Goal: Task Accomplishment & Management: Complete application form

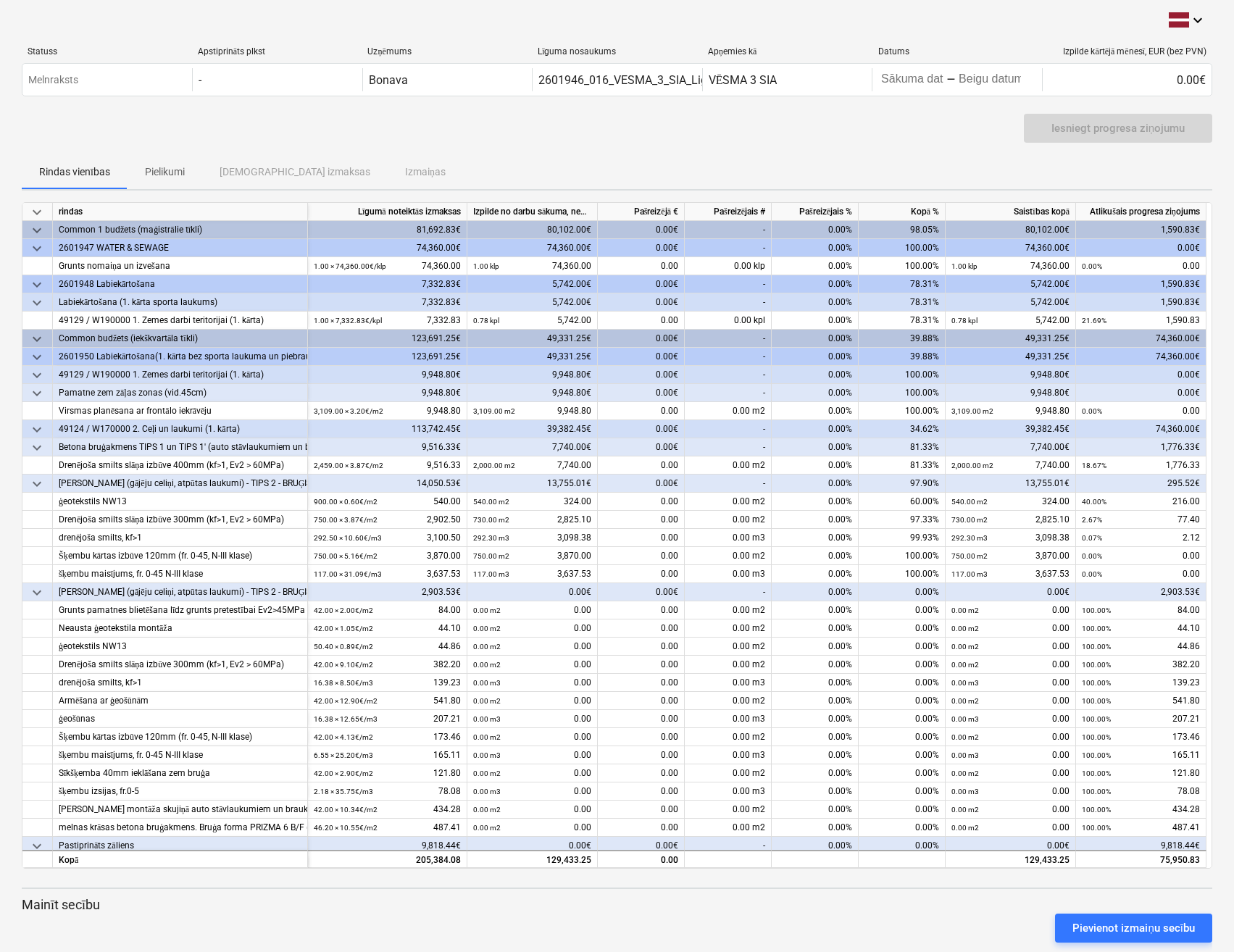
click at [30, 391] on span "keyboard_arrow_down" at bounding box center [37, 393] width 17 height 17
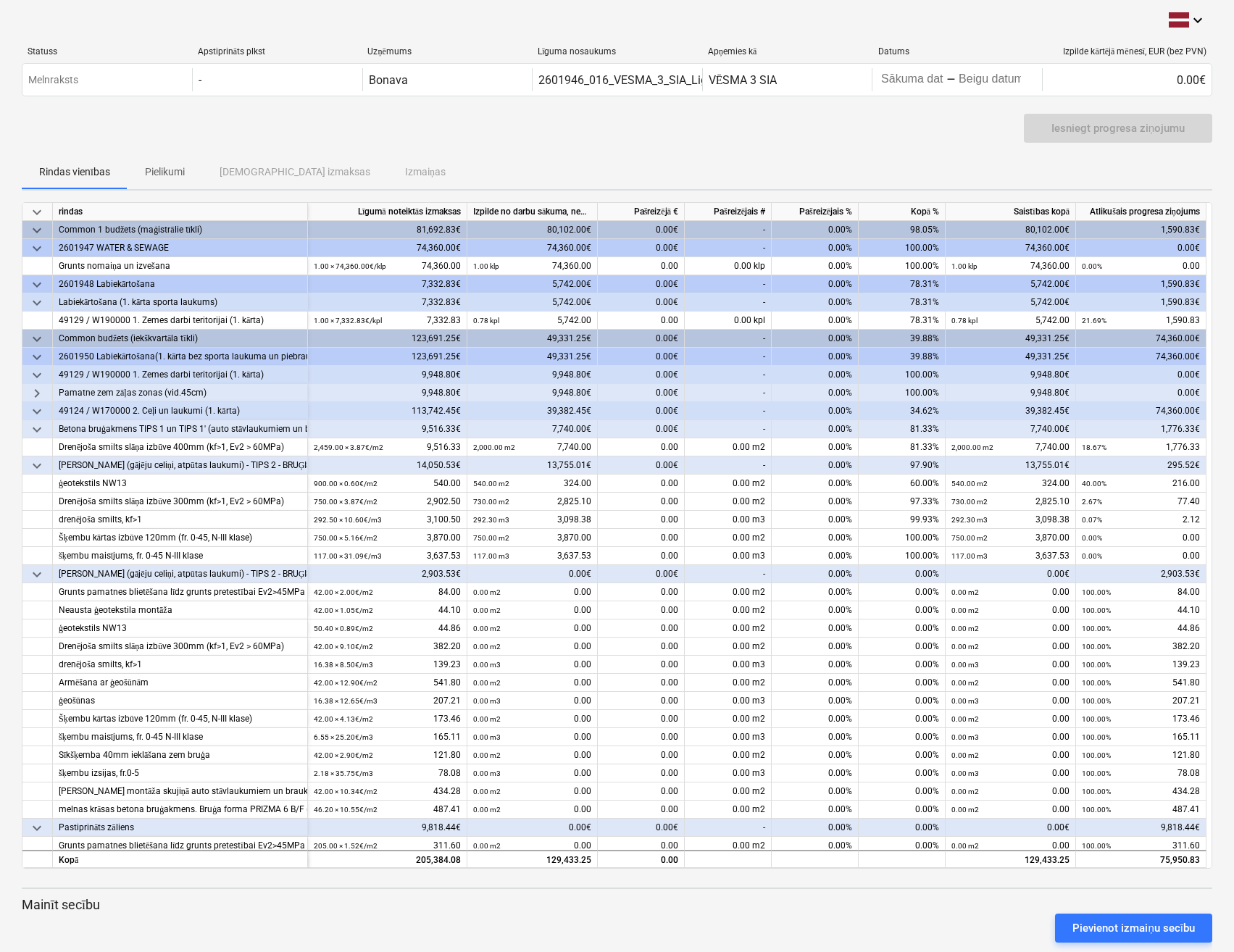
click at [30, 391] on span "keyboard_arrow_right" at bounding box center [37, 393] width 17 height 17
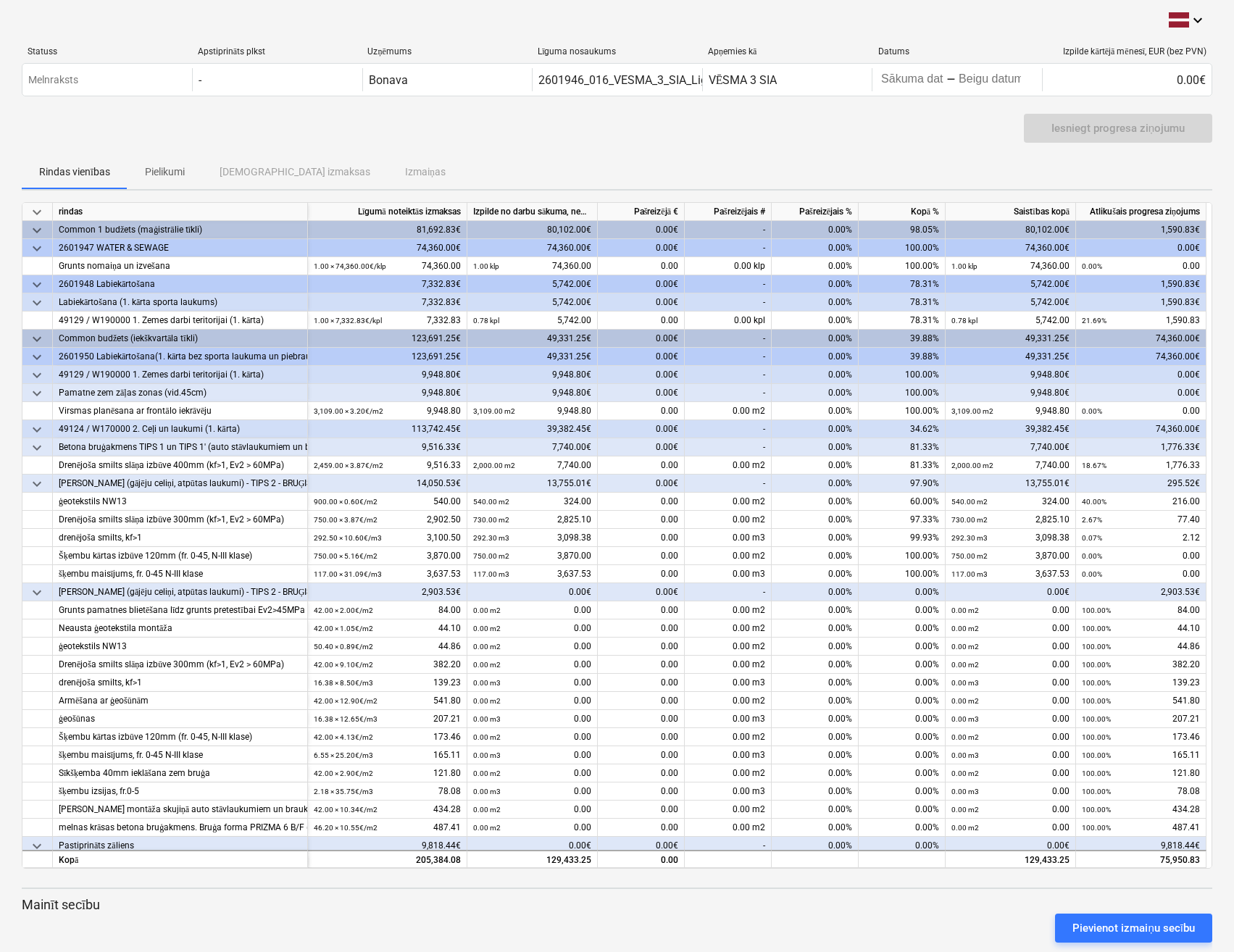
click at [33, 432] on span "keyboard_arrow_down" at bounding box center [37, 429] width 17 height 17
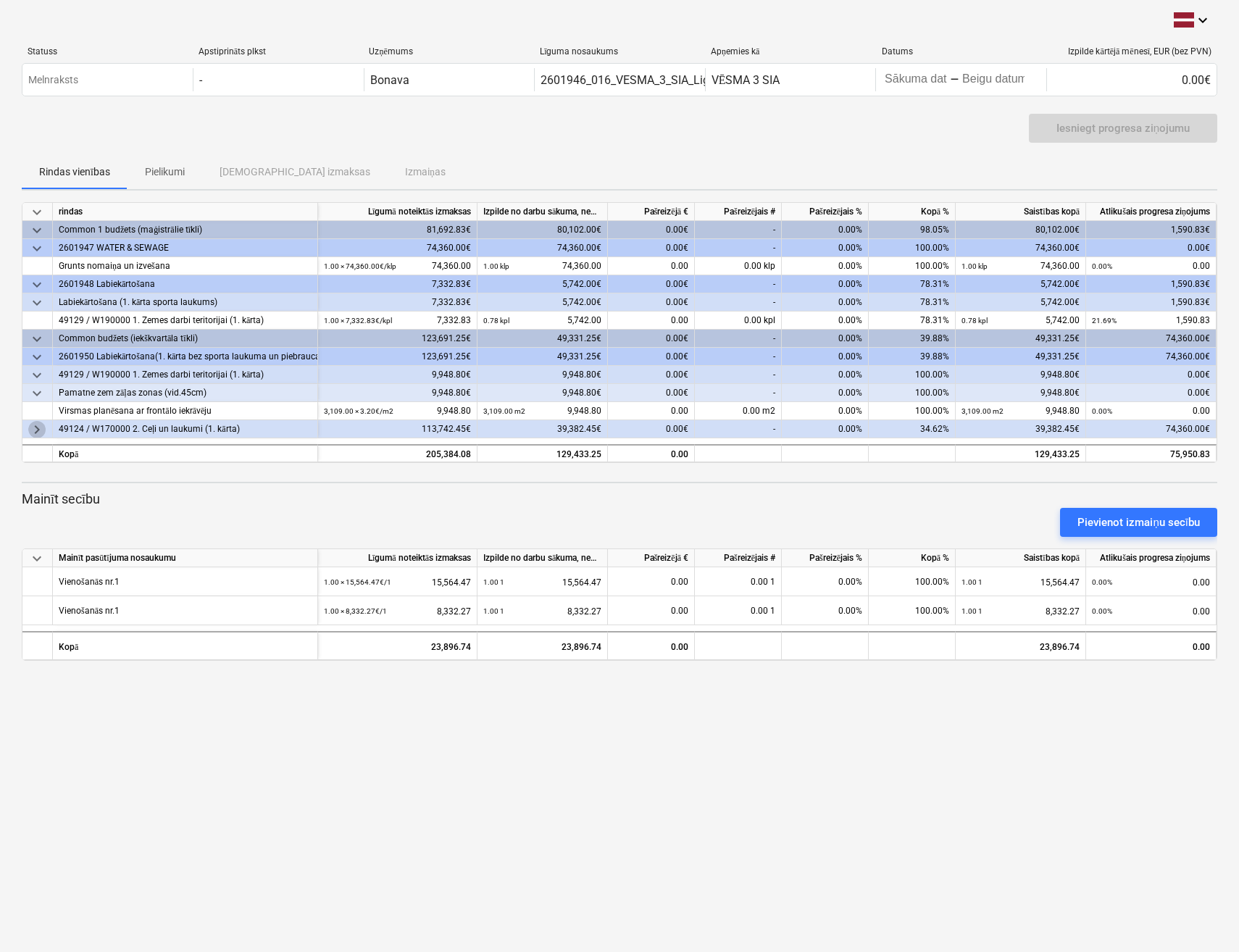
click at [33, 431] on span "keyboard_arrow_right" at bounding box center [37, 429] width 17 height 17
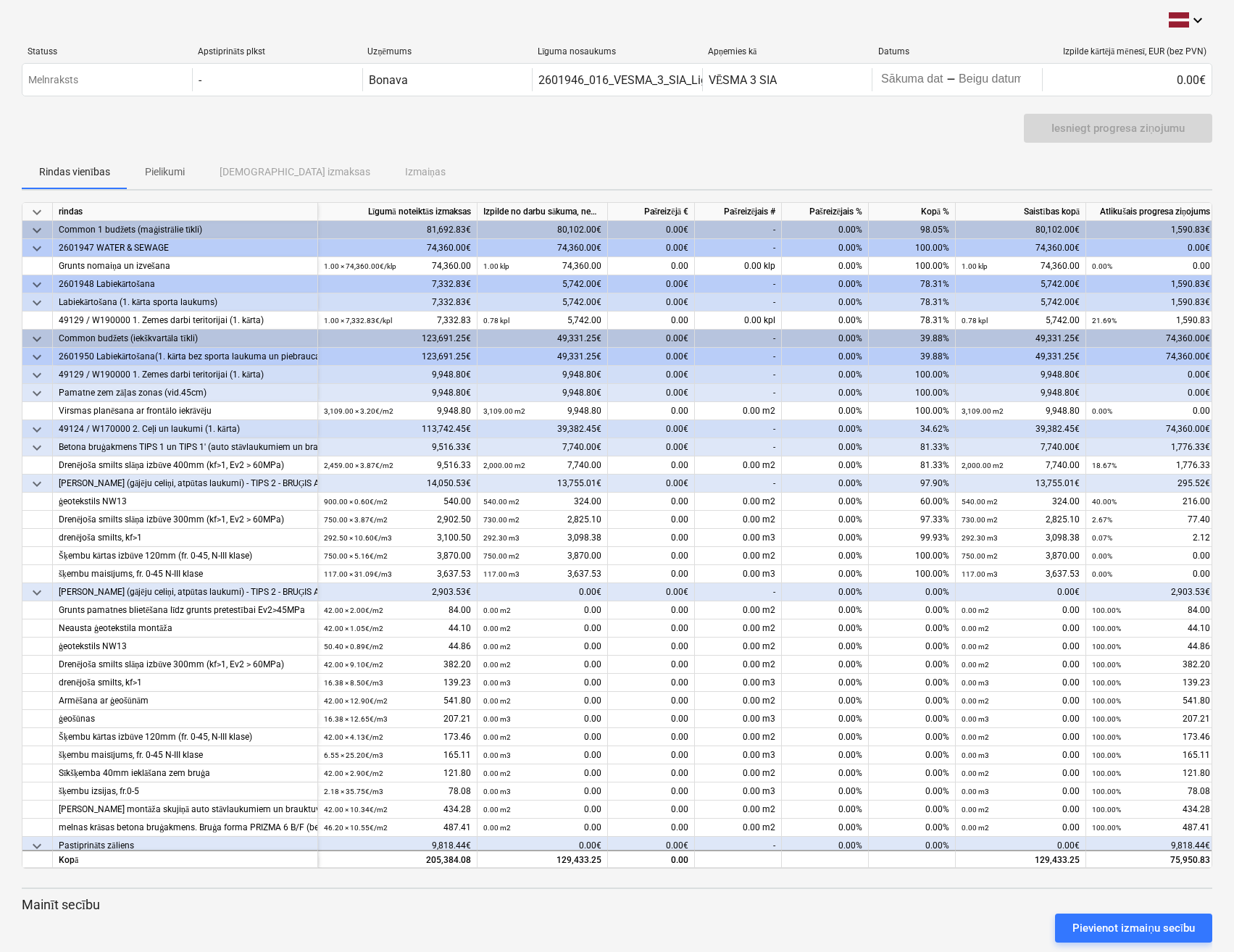
click at [37, 337] on span "keyboard_arrow_down" at bounding box center [37, 339] width 17 height 17
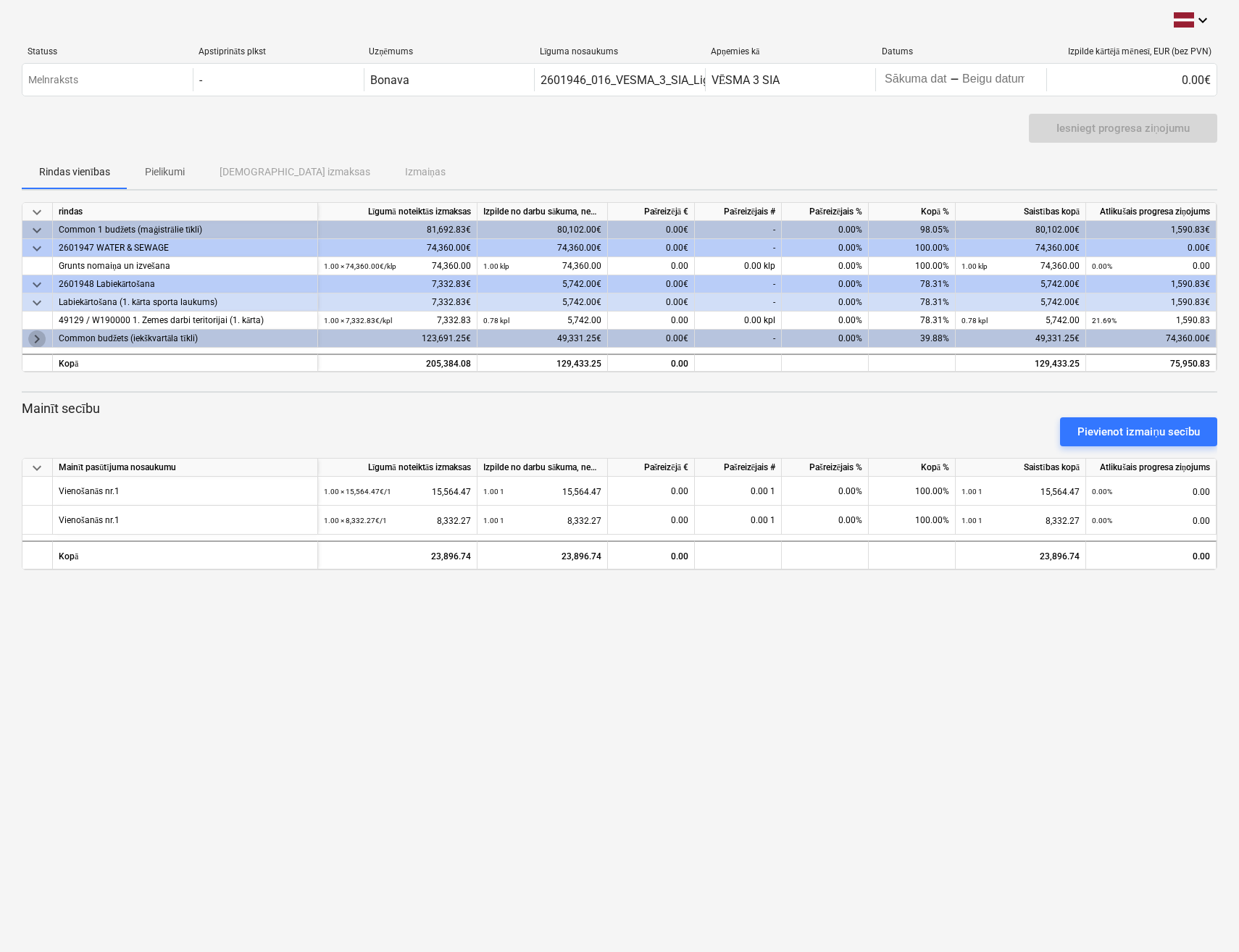
click at [36, 332] on span "keyboard_arrow_right" at bounding box center [37, 339] width 17 height 17
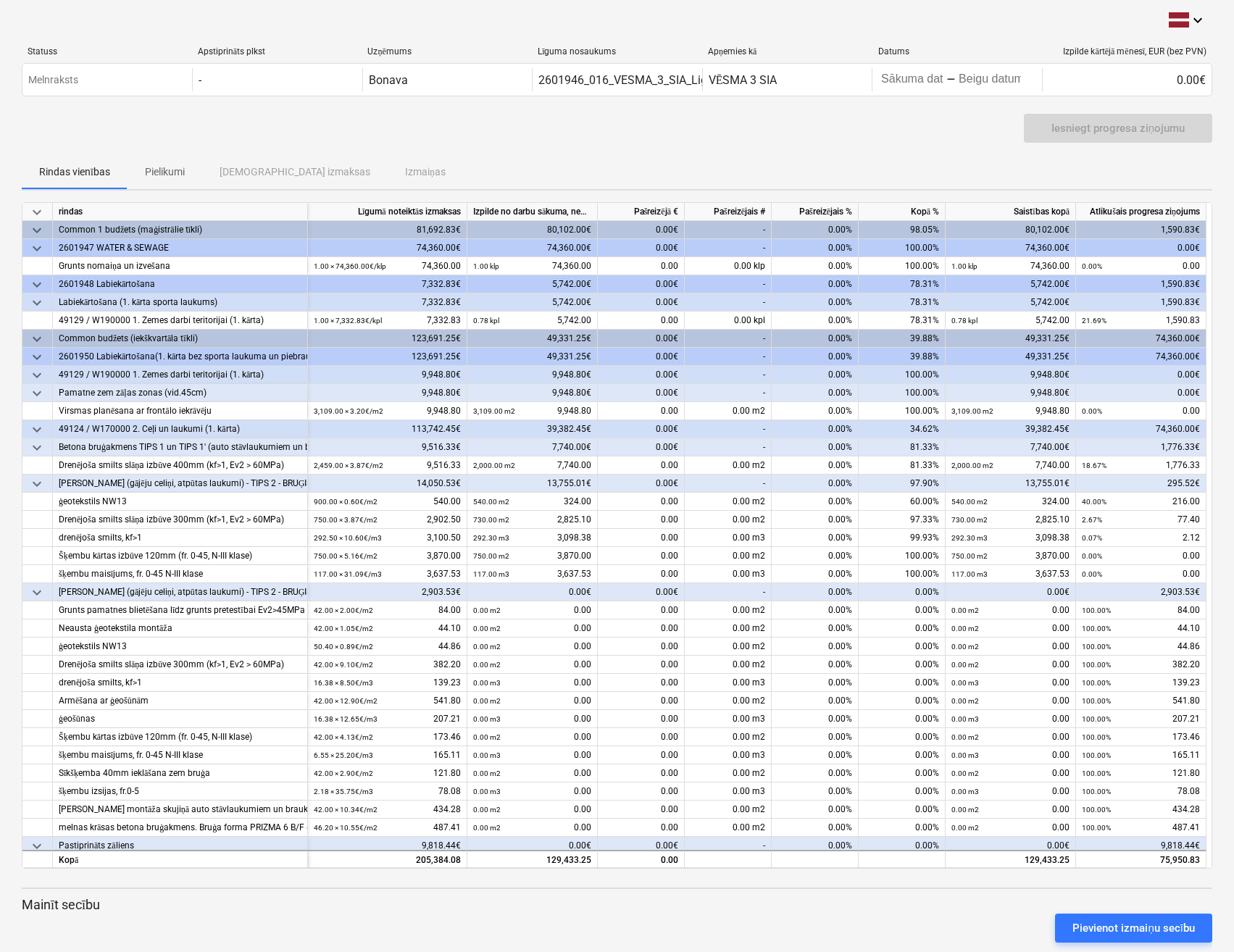
click at [39, 229] on span "keyboard_arrow_down" at bounding box center [37, 230] width 17 height 17
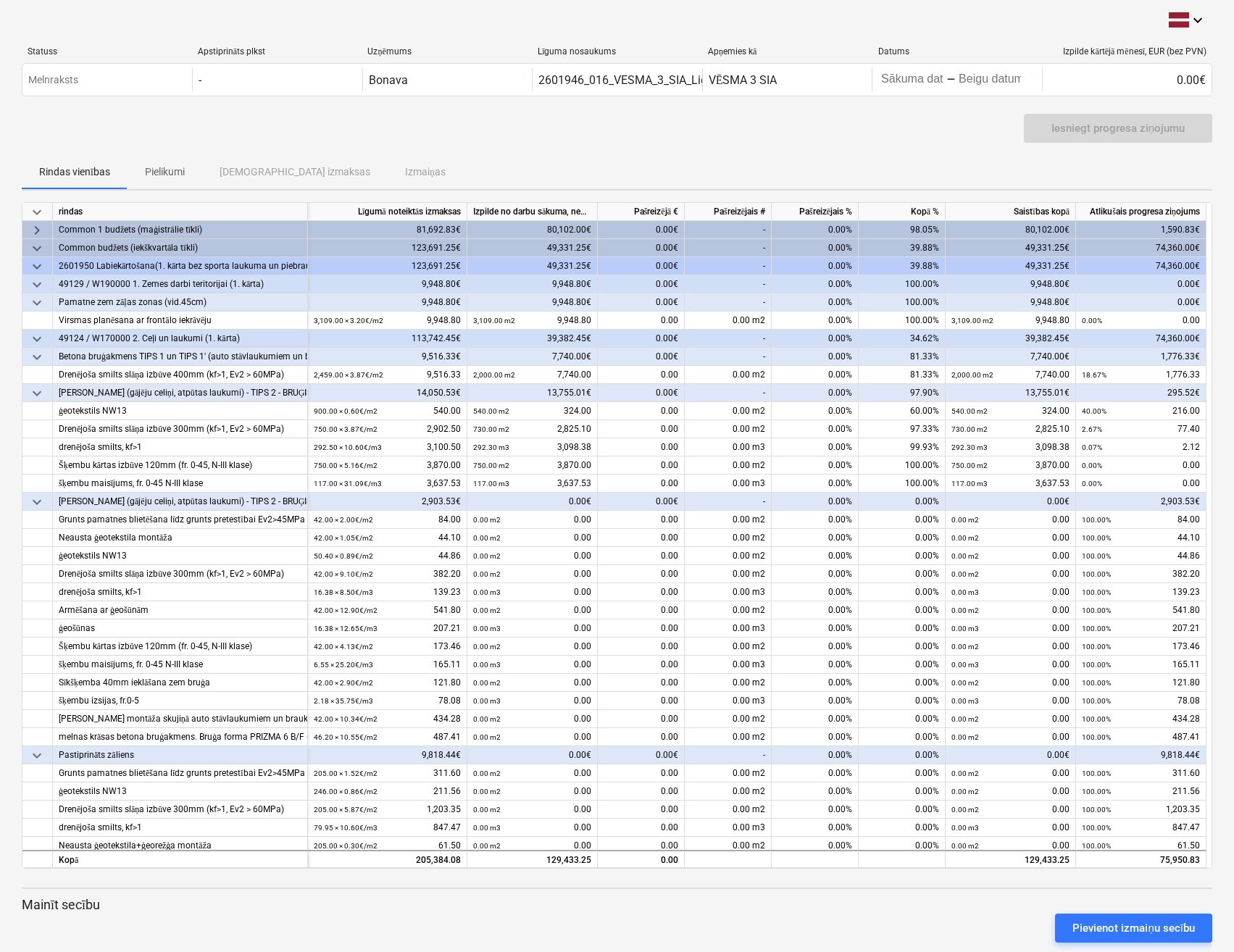
click at [35, 242] on span "keyboard_arrow_down" at bounding box center [37, 249] width 17 height 17
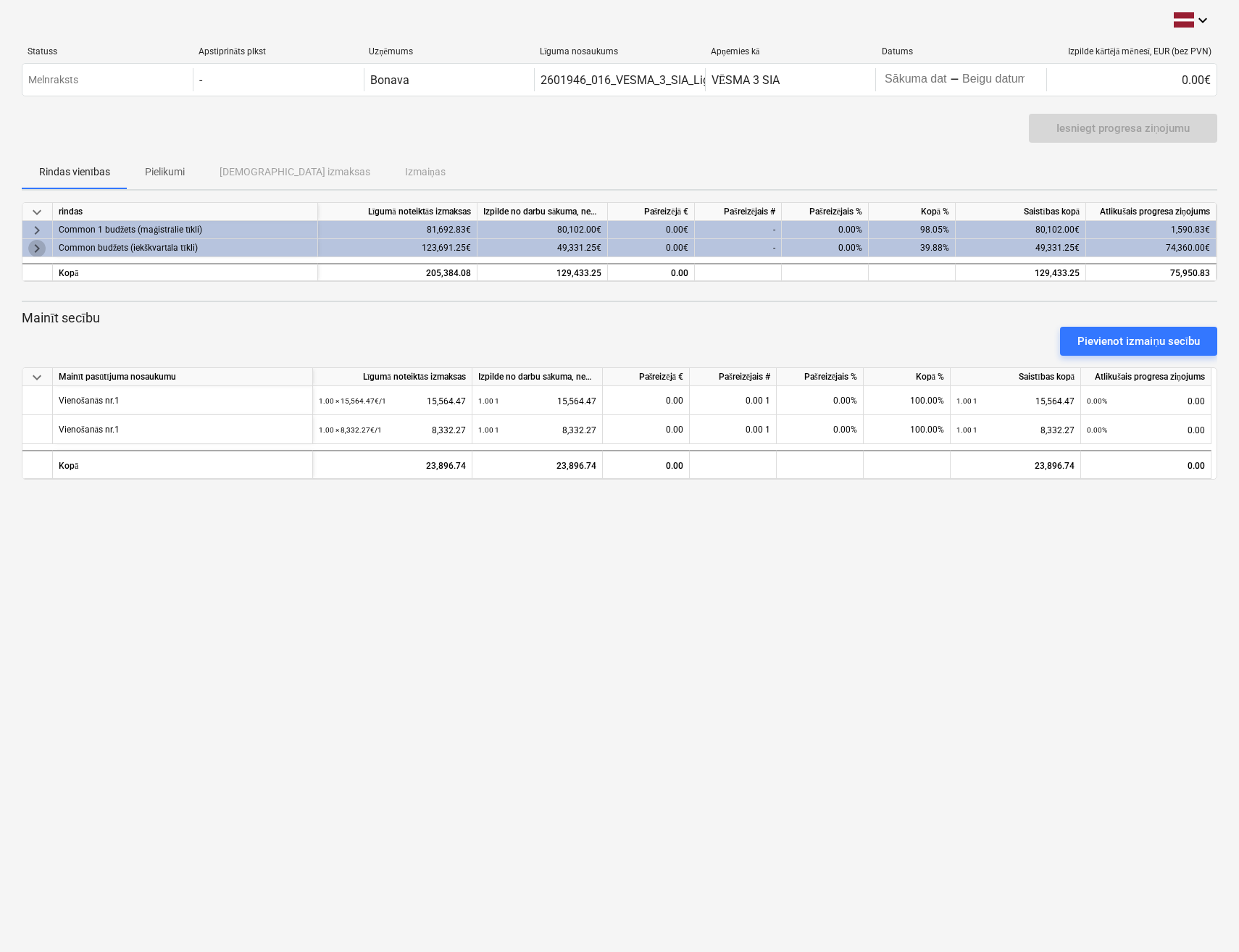
click at [35, 242] on span "keyboard_arrow_right" at bounding box center [37, 249] width 17 height 17
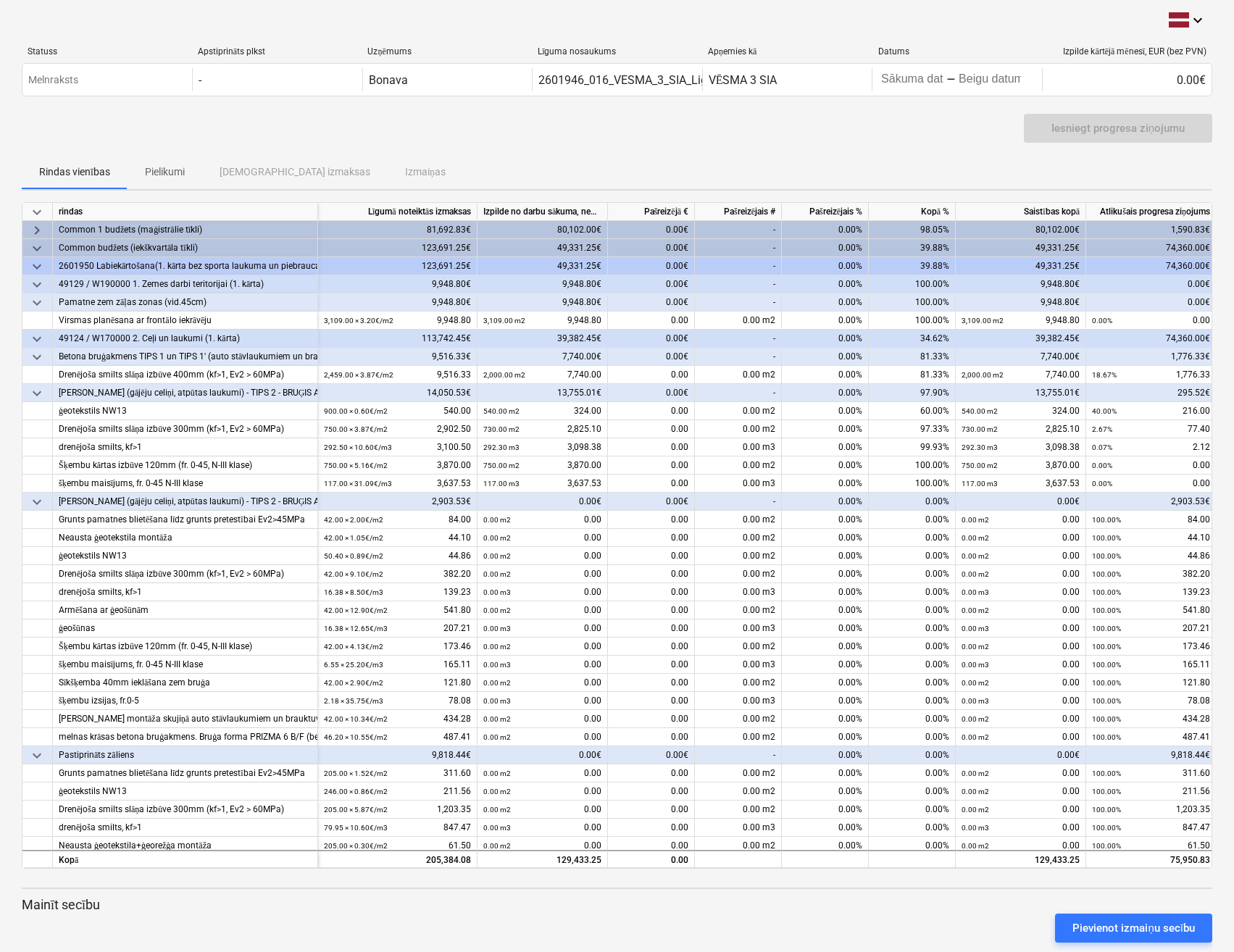
click at [37, 267] on span "keyboard_arrow_down" at bounding box center [37, 267] width 17 height 17
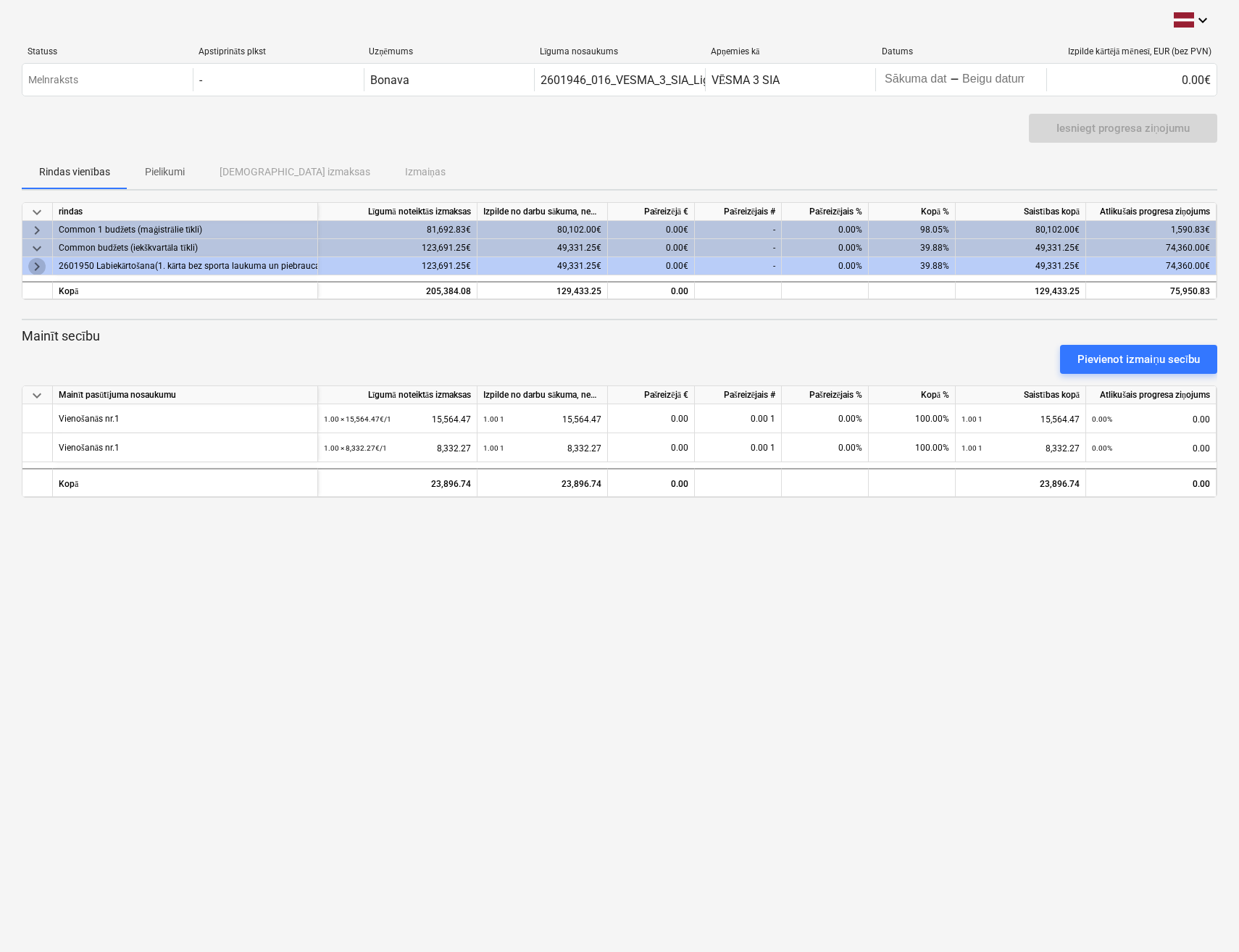
click at [37, 265] on span "keyboard_arrow_right" at bounding box center [37, 267] width 17 height 17
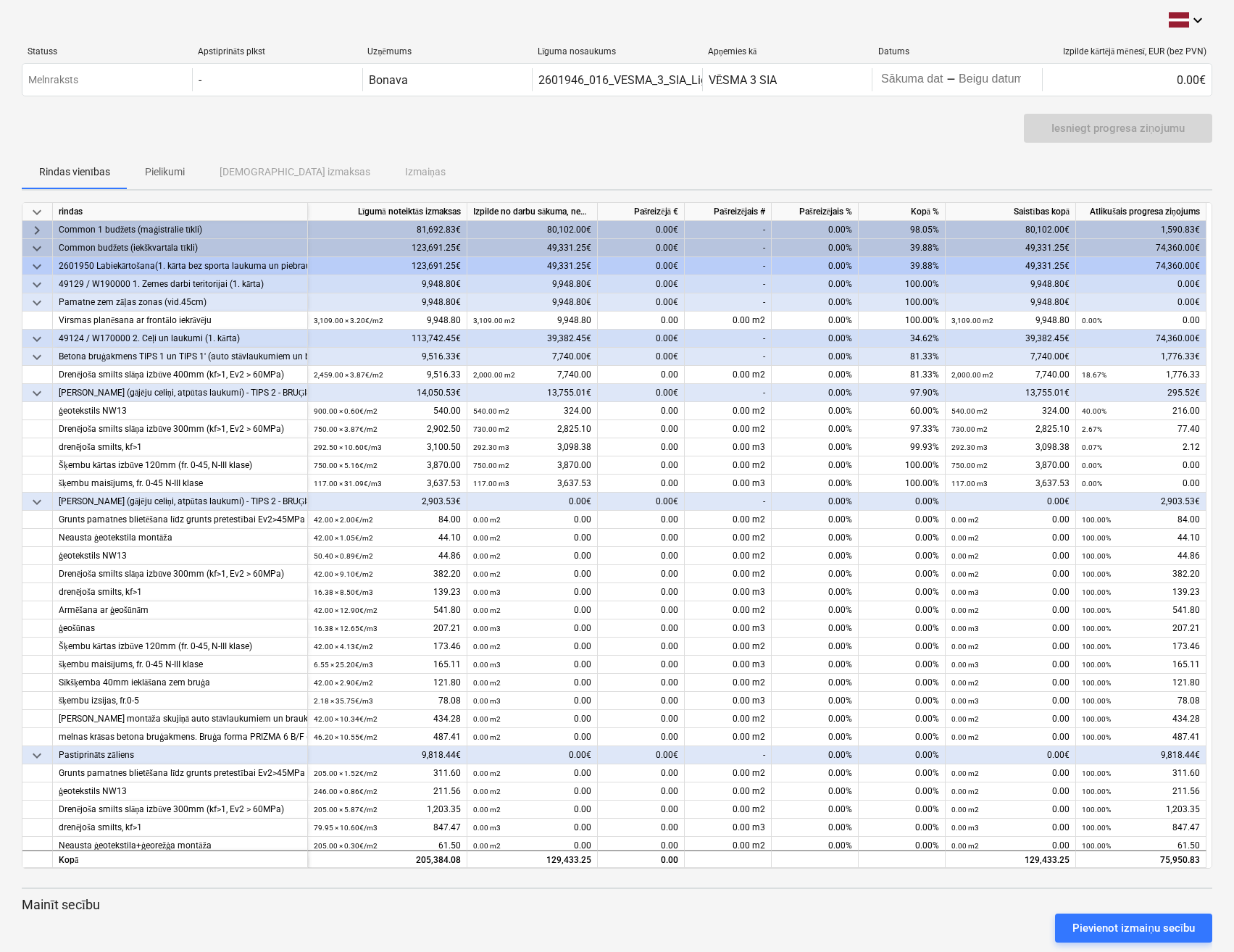
click at [39, 286] on span "keyboard_arrow_down" at bounding box center [37, 285] width 17 height 17
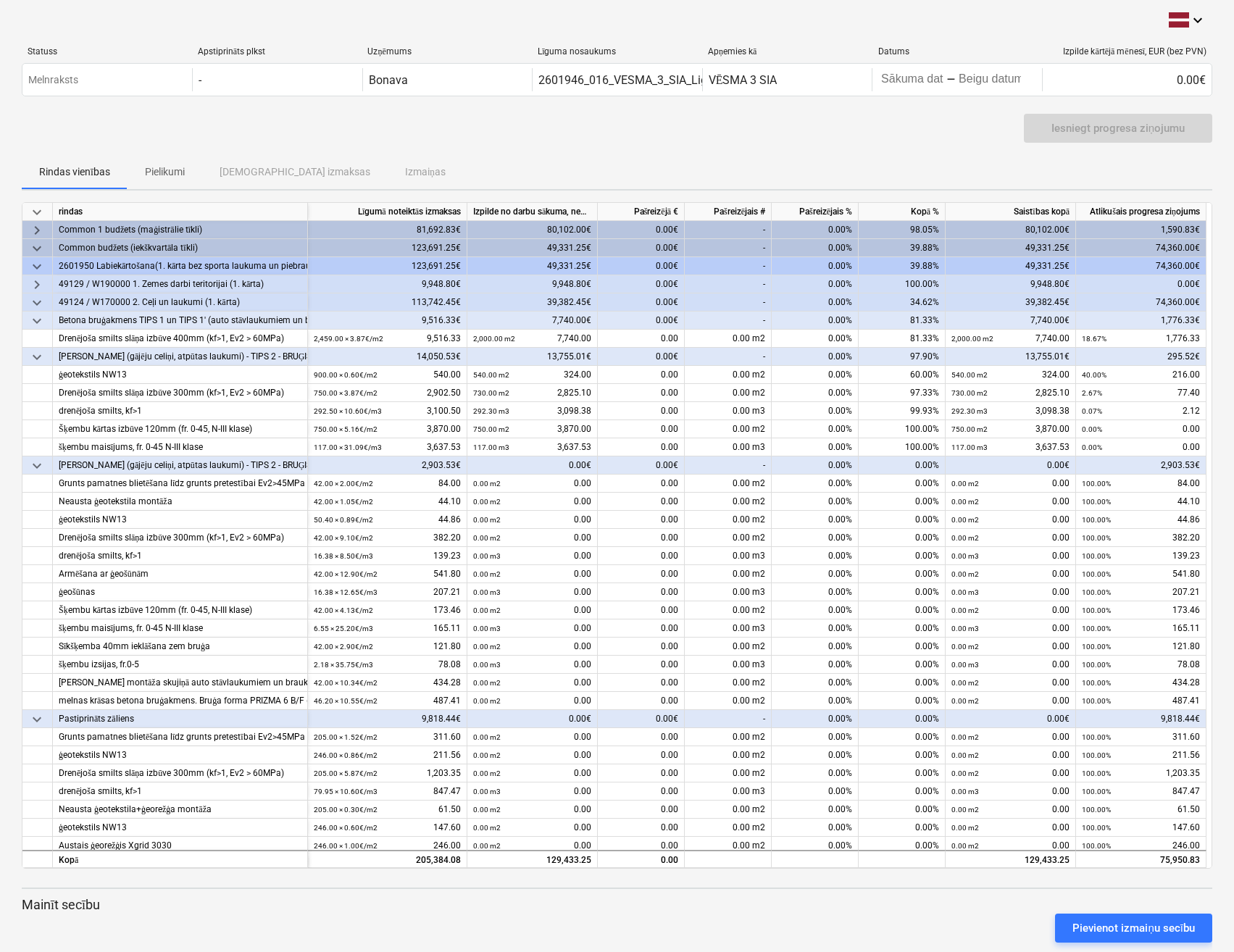
click at [38, 298] on span "keyboard_arrow_down" at bounding box center [37, 303] width 17 height 17
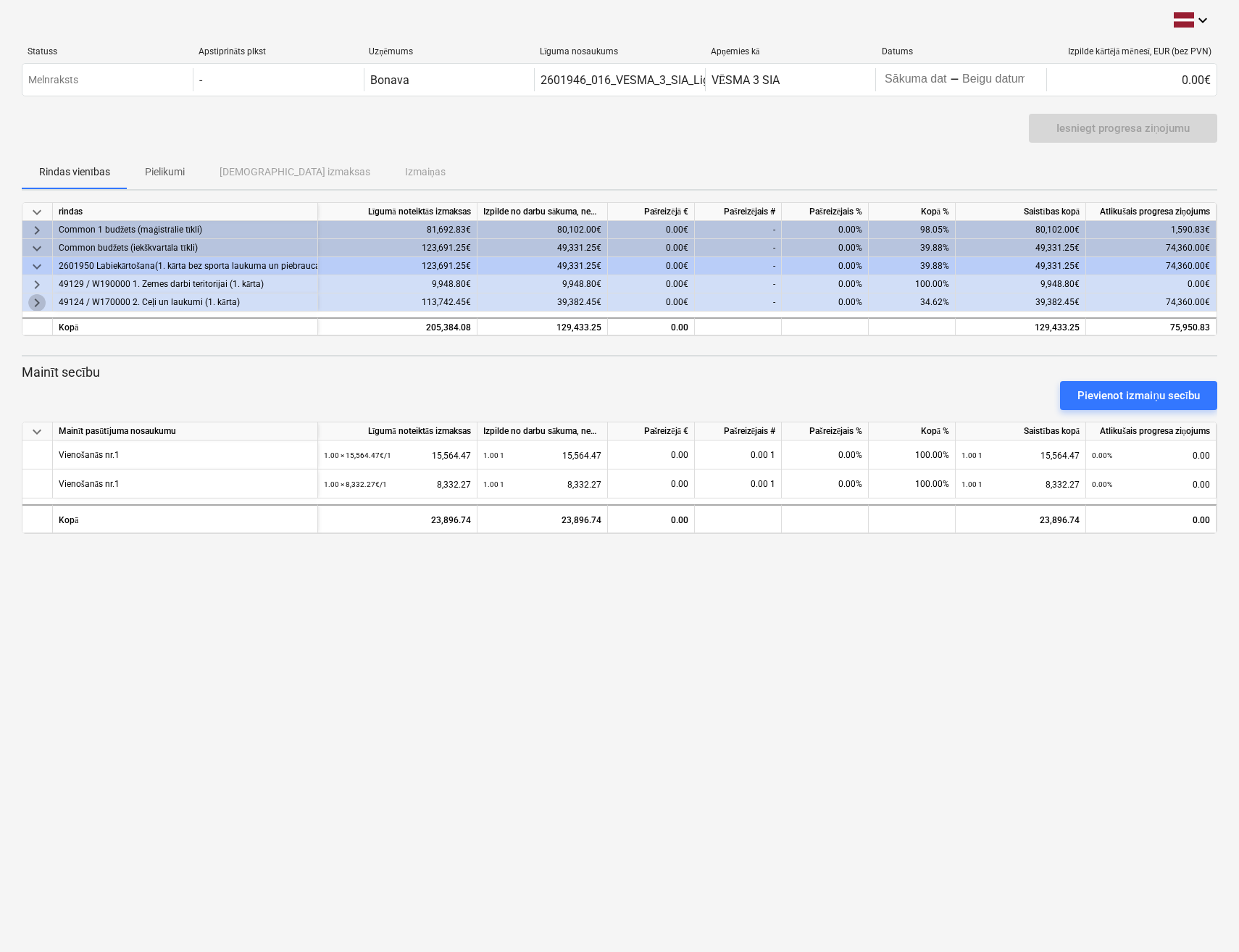
click at [38, 298] on span "keyboard_arrow_right" at bounding box center [37, 303] width 17 height 17
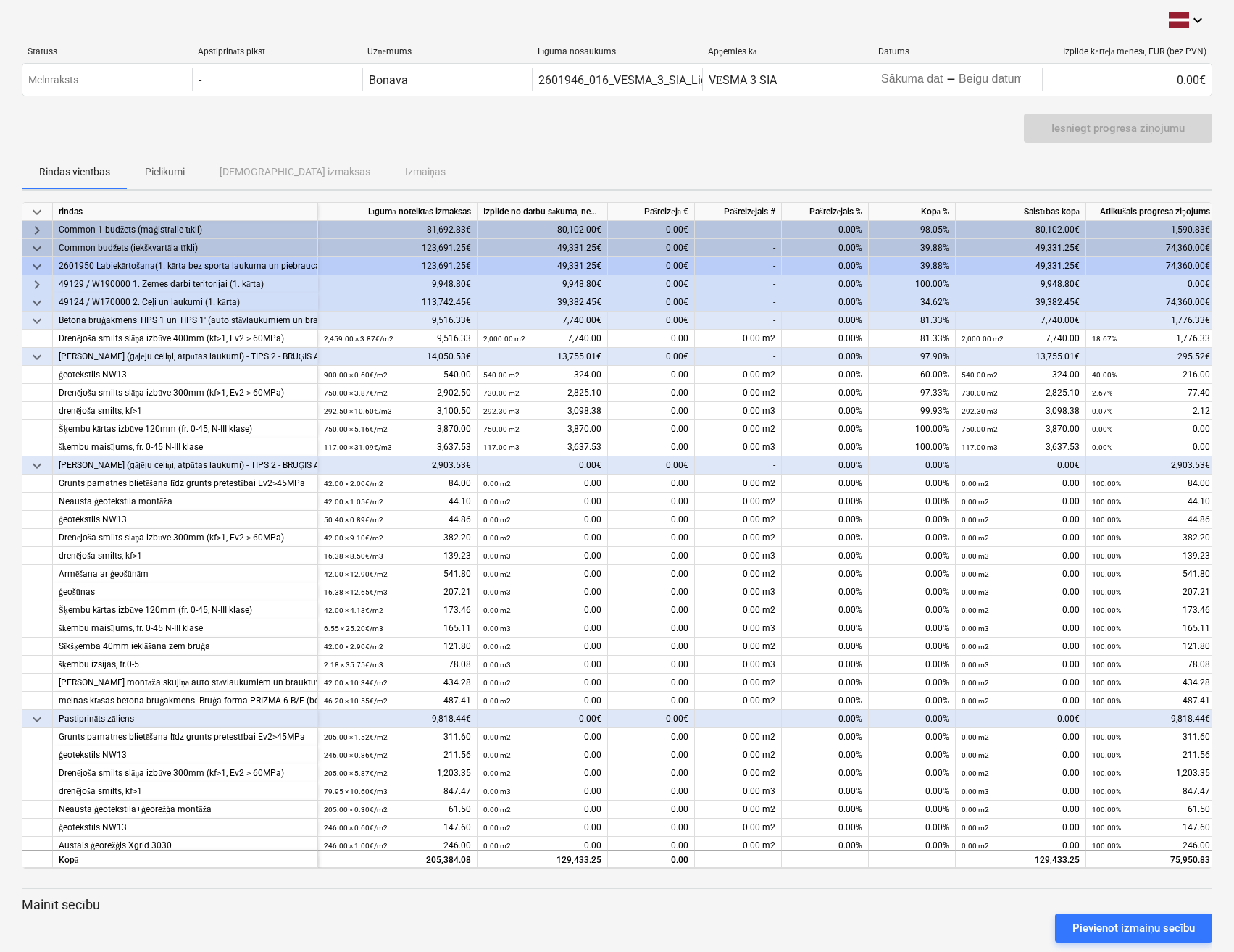
click at [35, 317] on span "keyboard_arrow_down" at bounding box center [37, 321] width 17 height 17
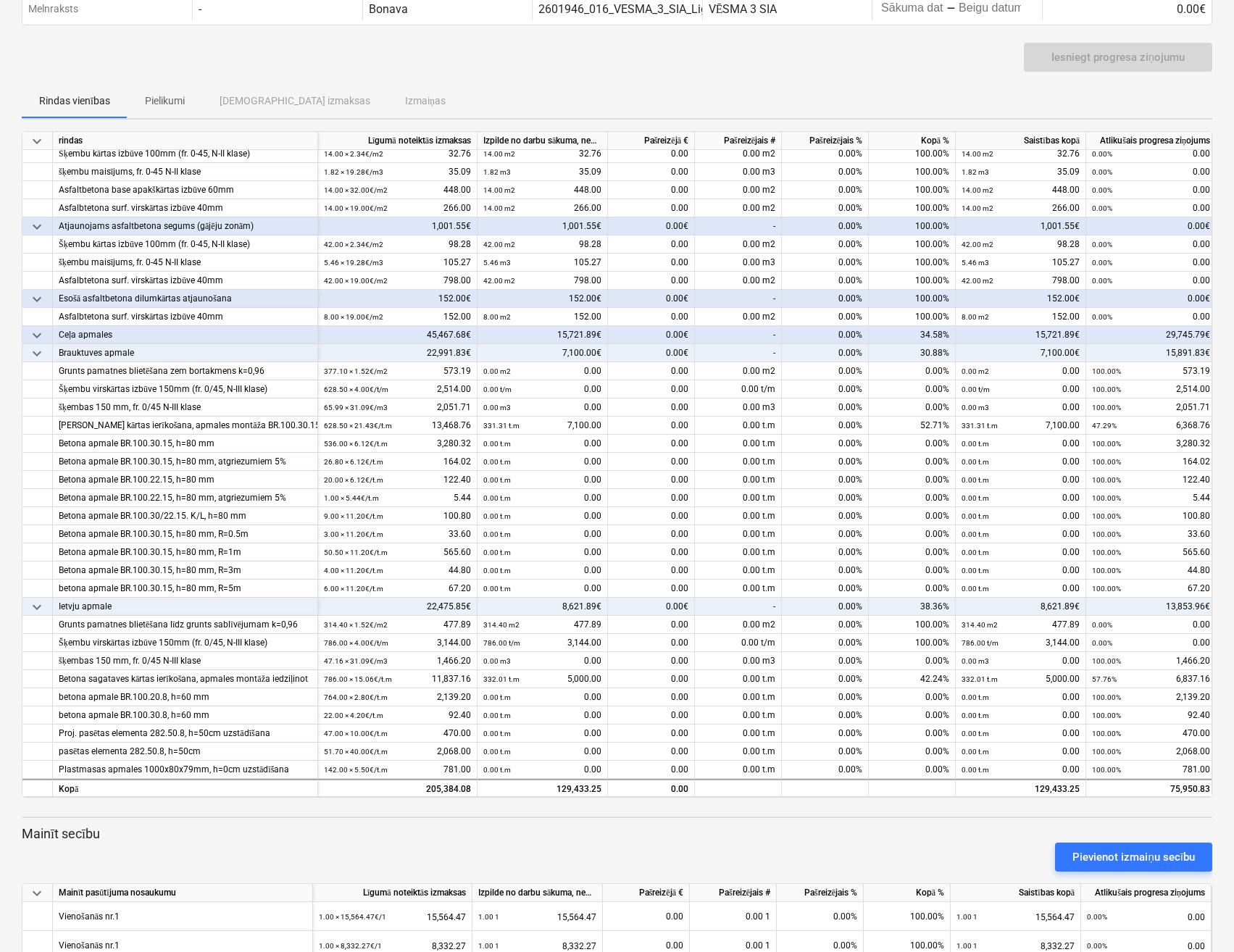
scroll to position [137, 0]
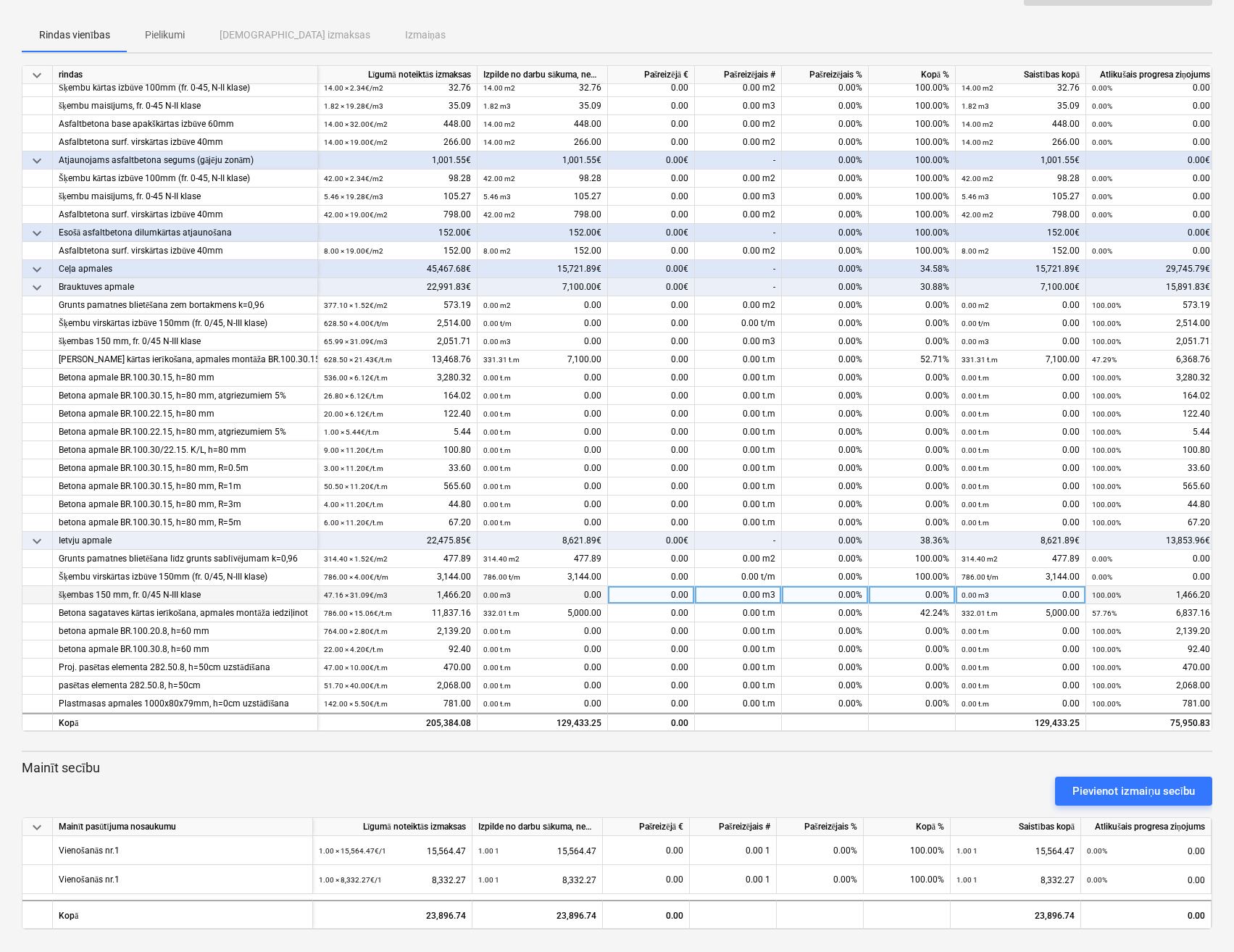
click at [644, 592] on div "0.00" at bounding box center [651, 595] width 87 height 18
type input "1466.20"
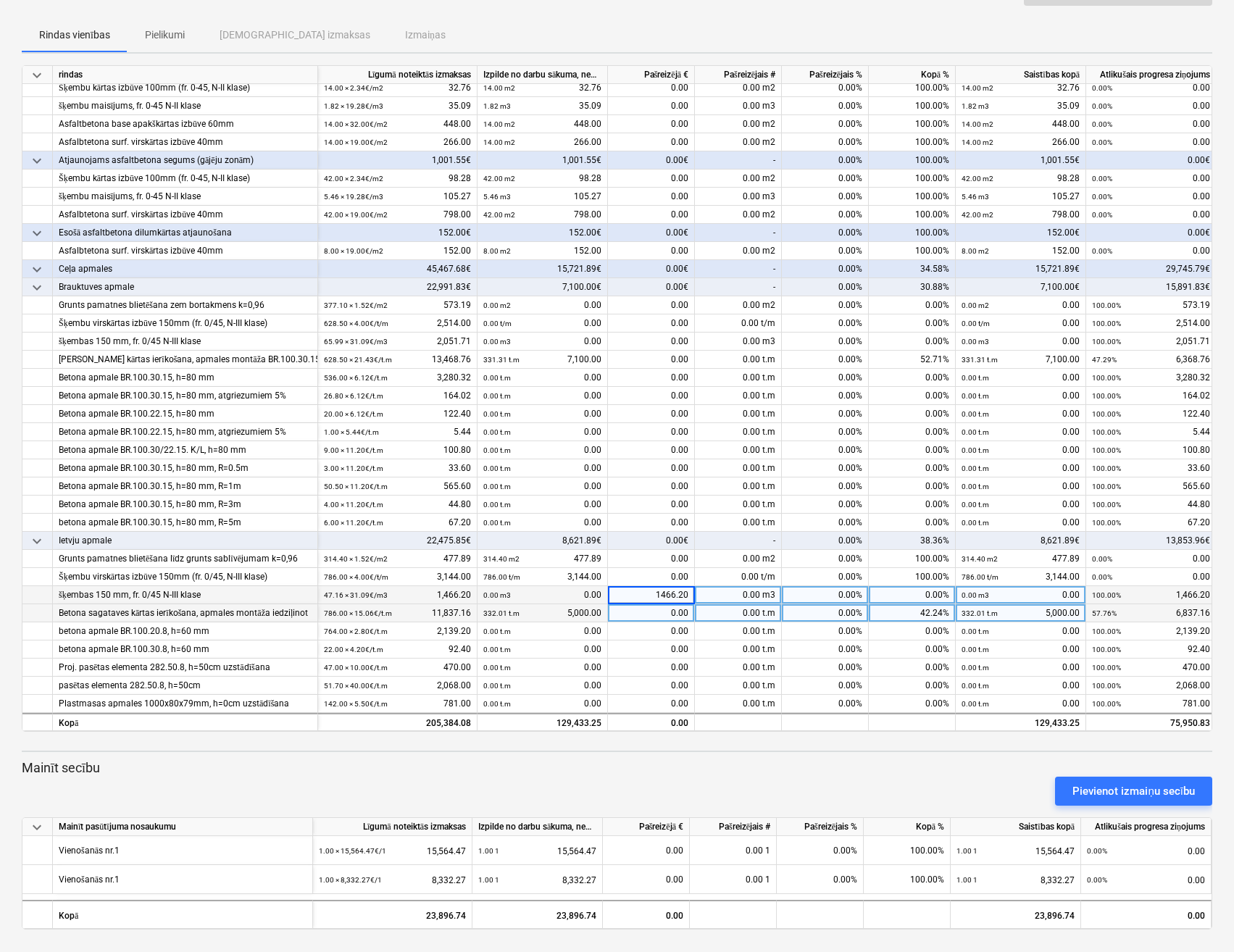
click at [638, 611] on div "0.00" at bounding box center [651, 613] width 87 height 18
type input "6837.14"
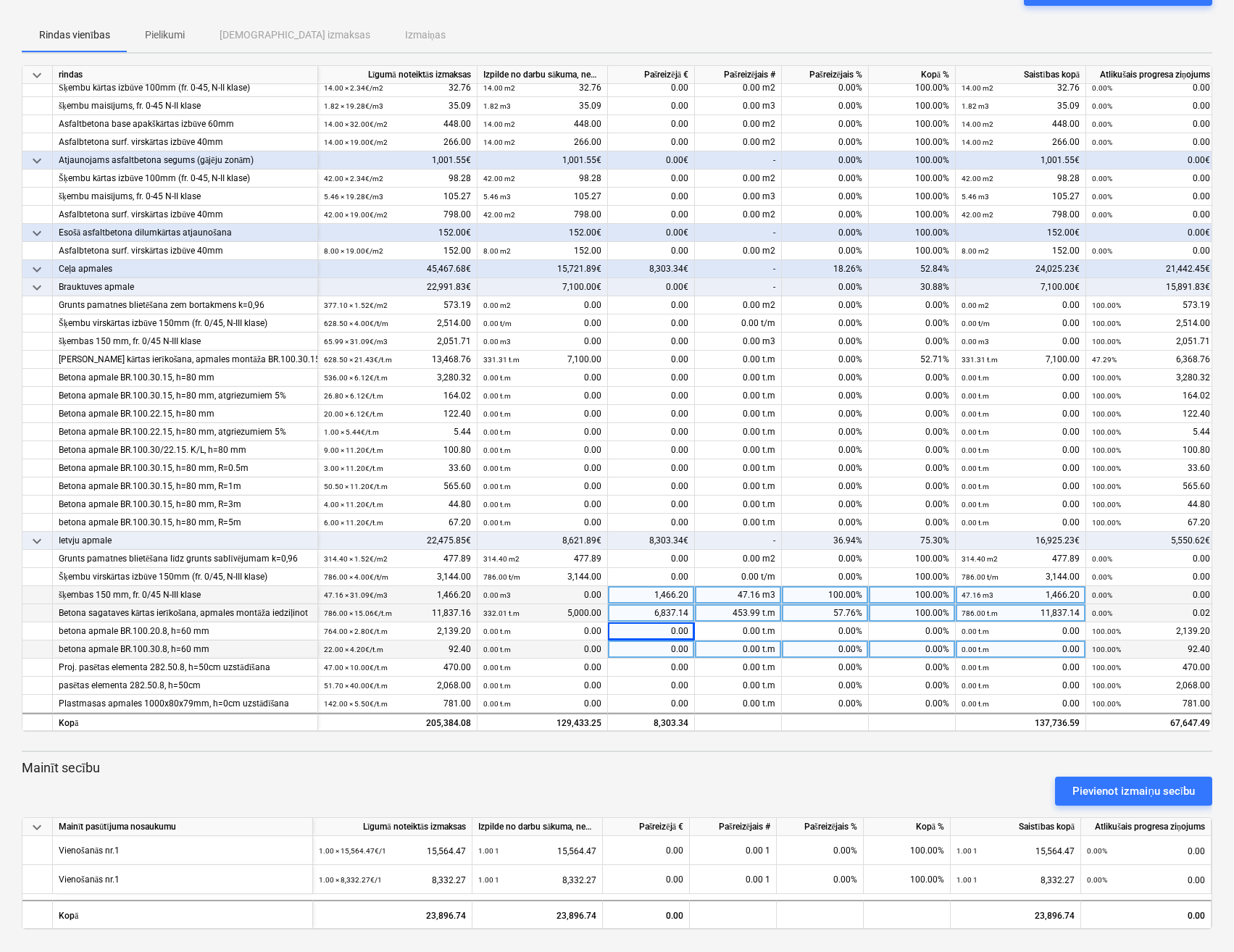
click at [641, 651] on div "0.00" at bounding box center [651, 649] width 87 height 18
click at [1196, 728] on div "keyboard_arrow_down rindas Līgumā noteiktās izmaksas Izpilde no darbu sākuma, n…" at bounding box center [617, 497] width 1190 height 864
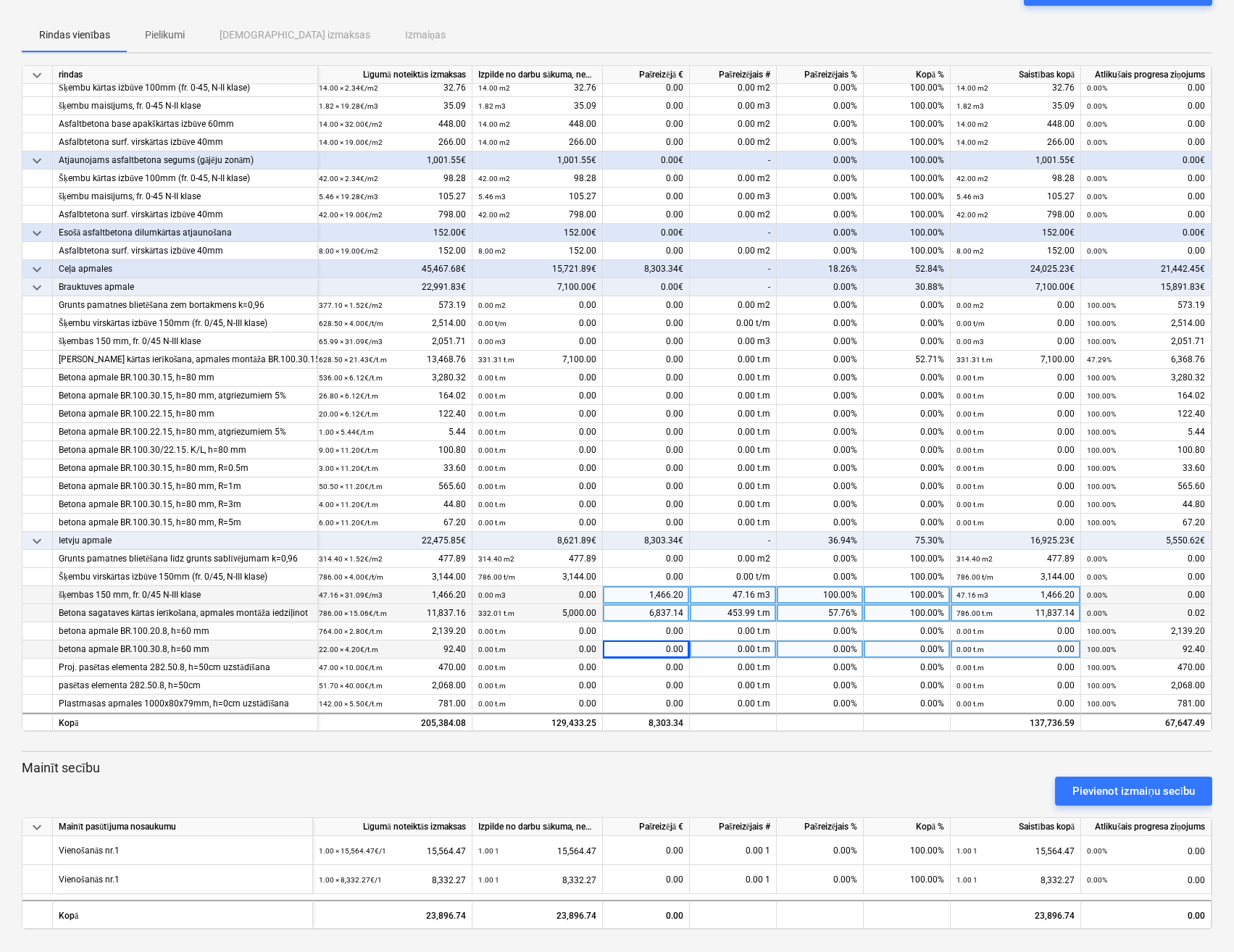
click at [677, 604] on div "6,837.14" at bounding box center [646, 613] width 87 height 18
click at [675, 608] on input "6837.14" at bounding box center [646, 613] width 86 height 17
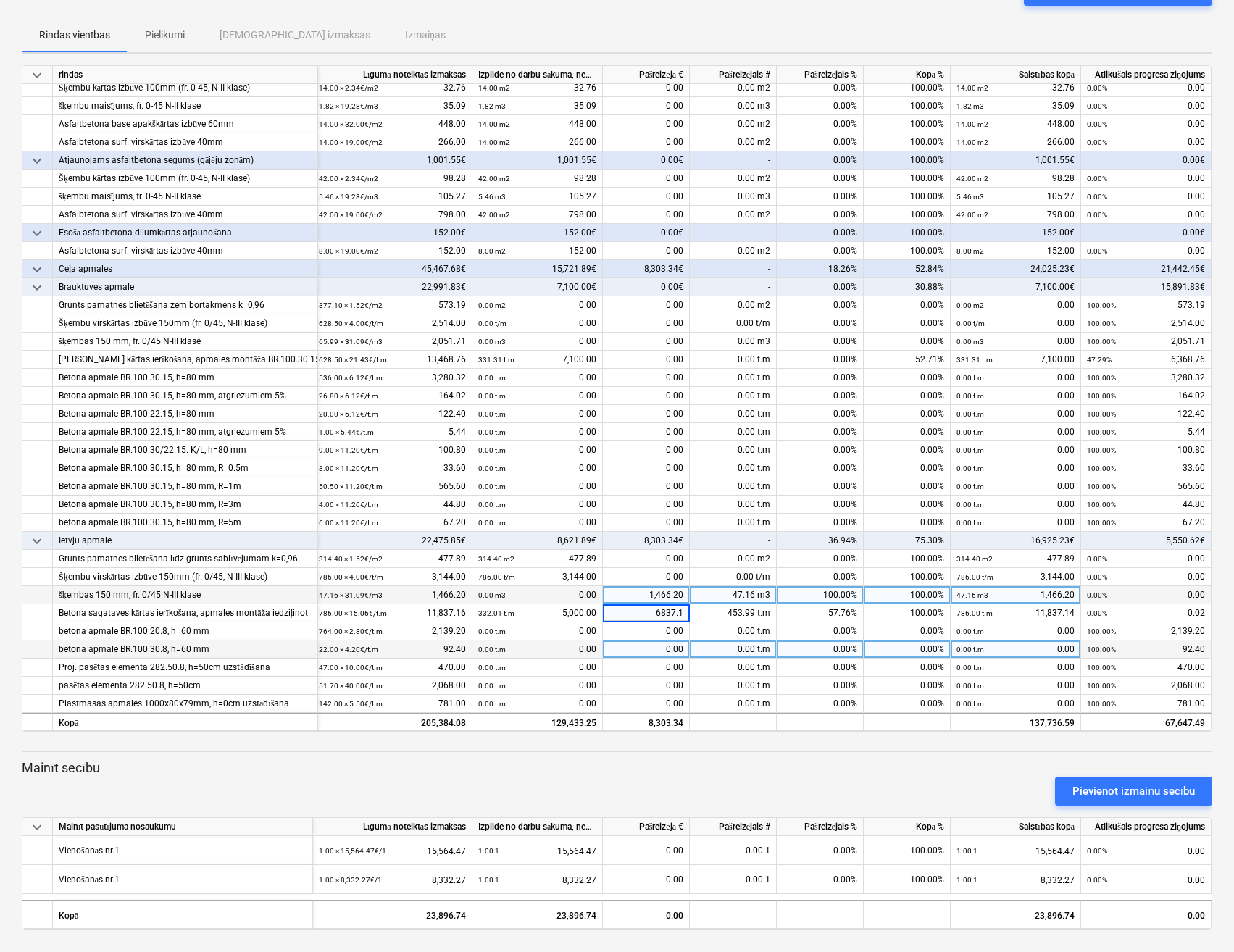
type input "6837.16"
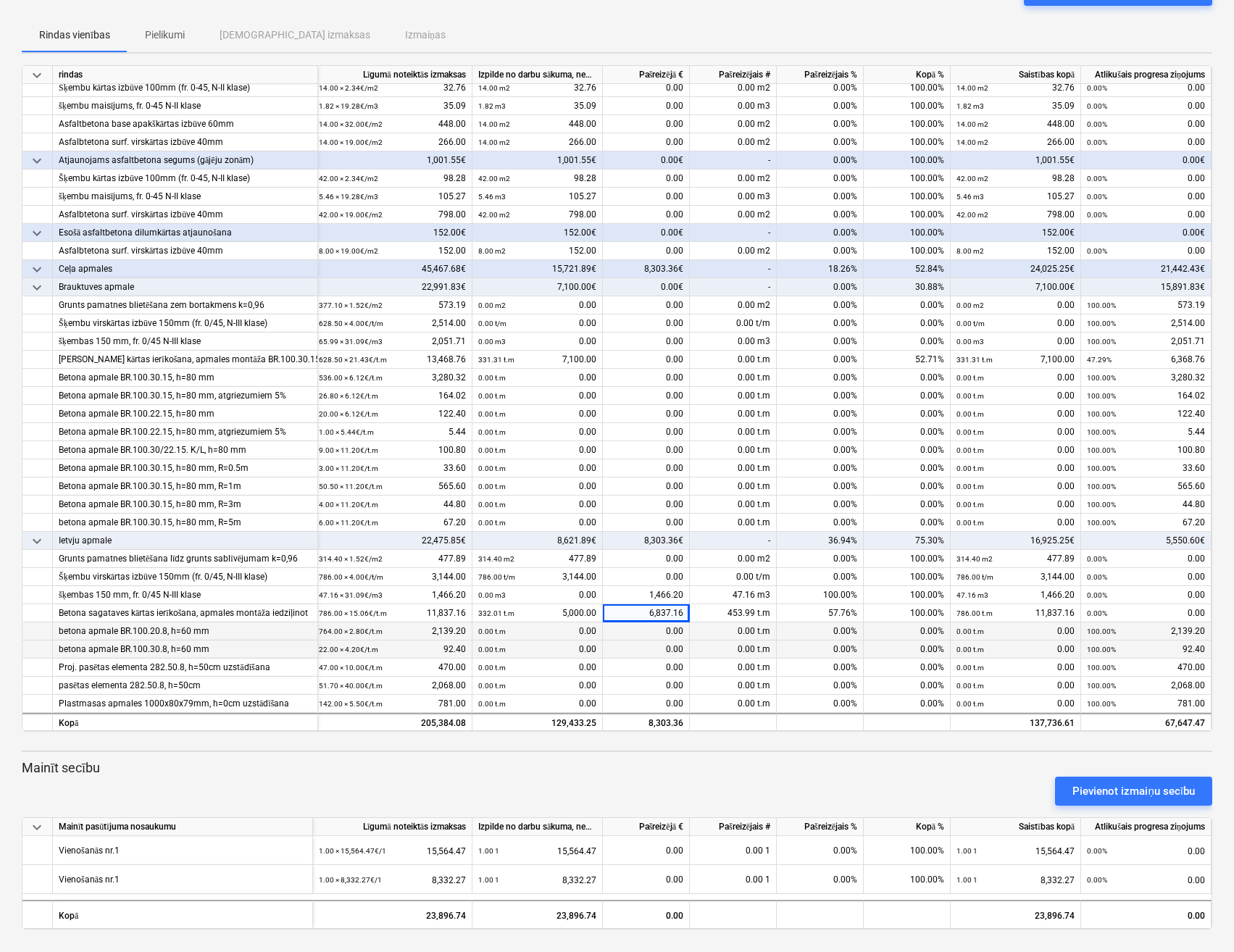
click at [627, 623] on div "0.00" at bounding box center [646, 631] width 87 height 18
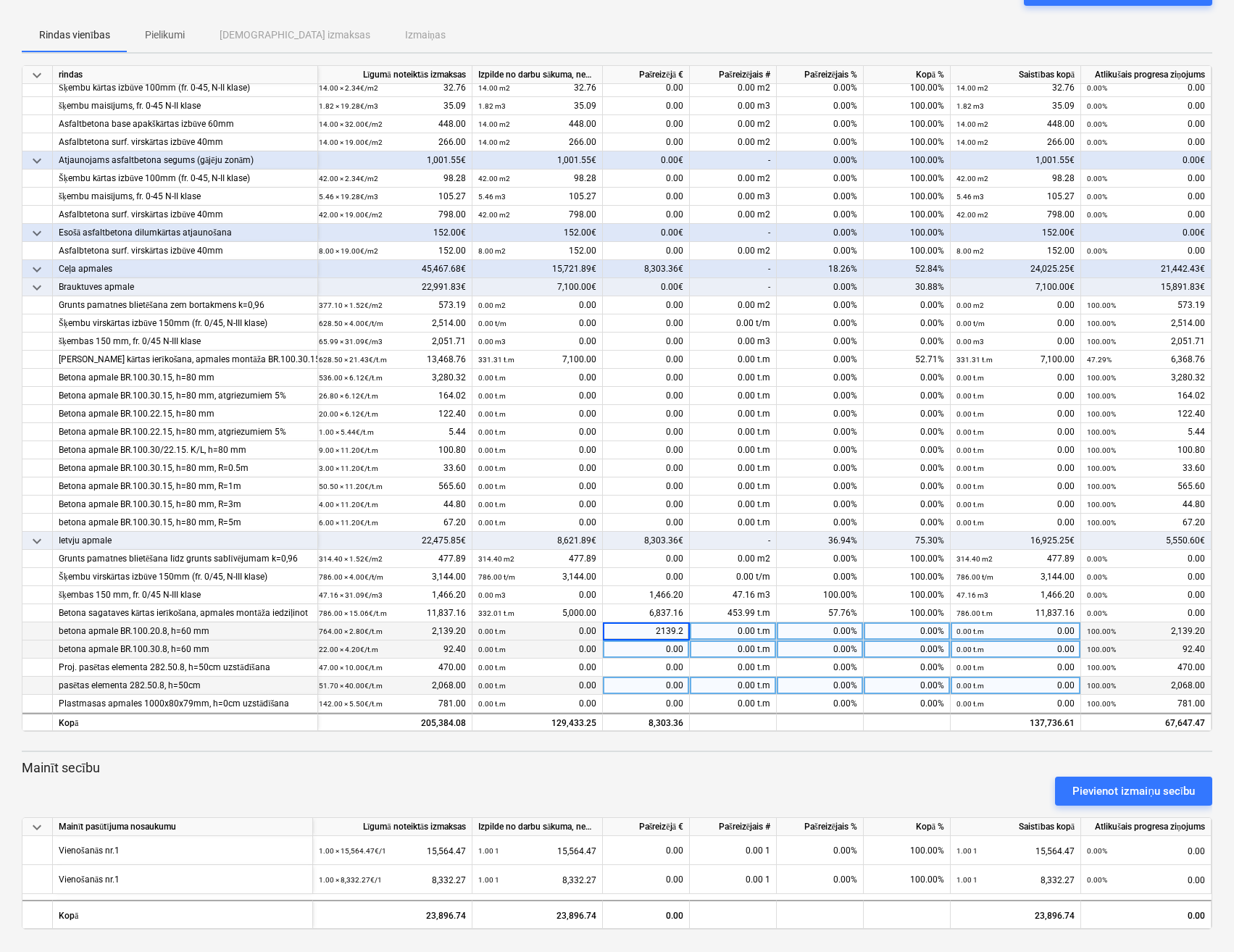
type input "2139.20"
click at [654, 645] on div "0.00" at bounding box center [646, 649] width 87 height 18
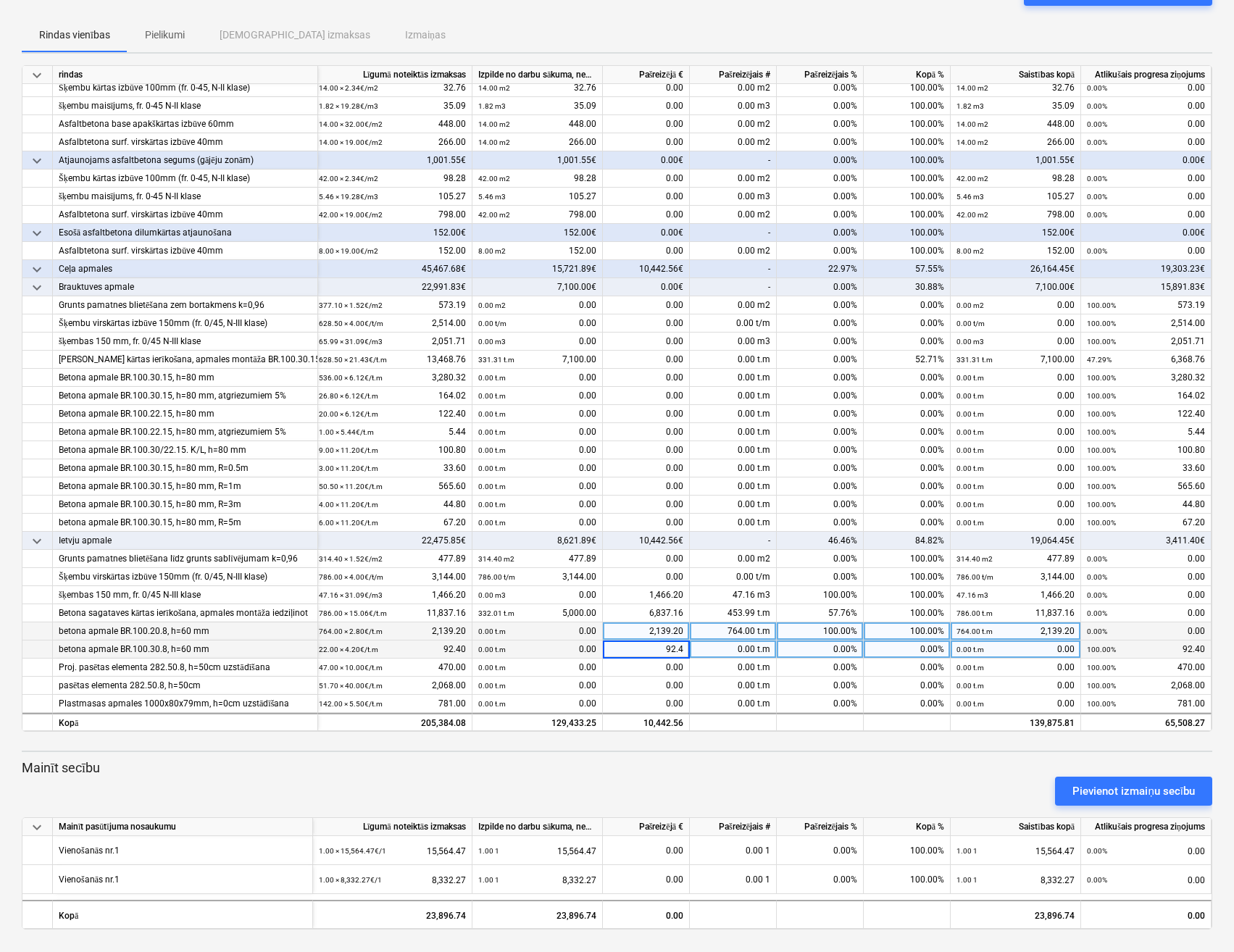
type input "92.40"
click at [640, 666] on div "0.00" at bounding box center [646, 667] width 87 height 18
type input "470"
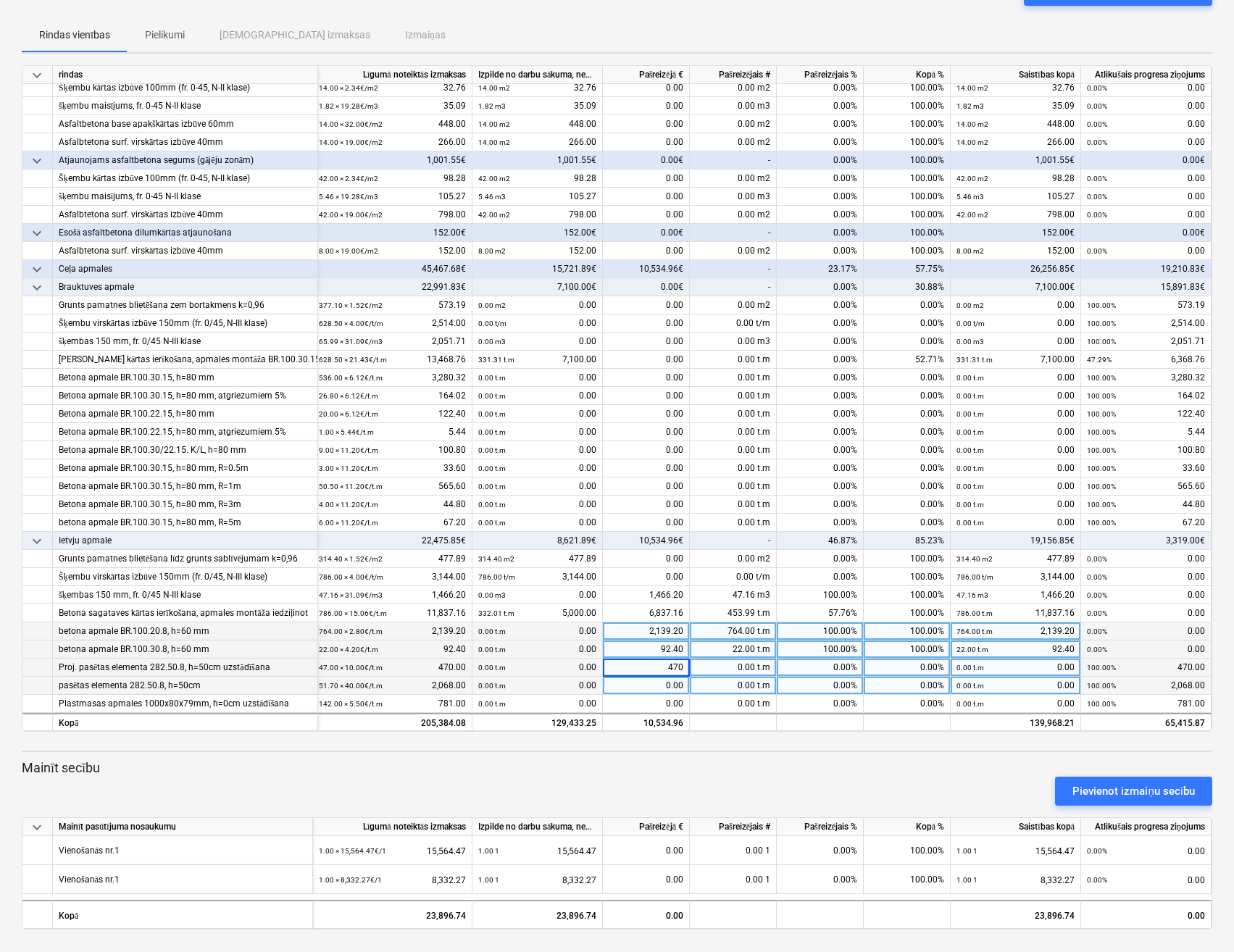
click at [635, 678] on div "0.00" at bounding box center [646, 685] width 87 height 18
type input "2068"
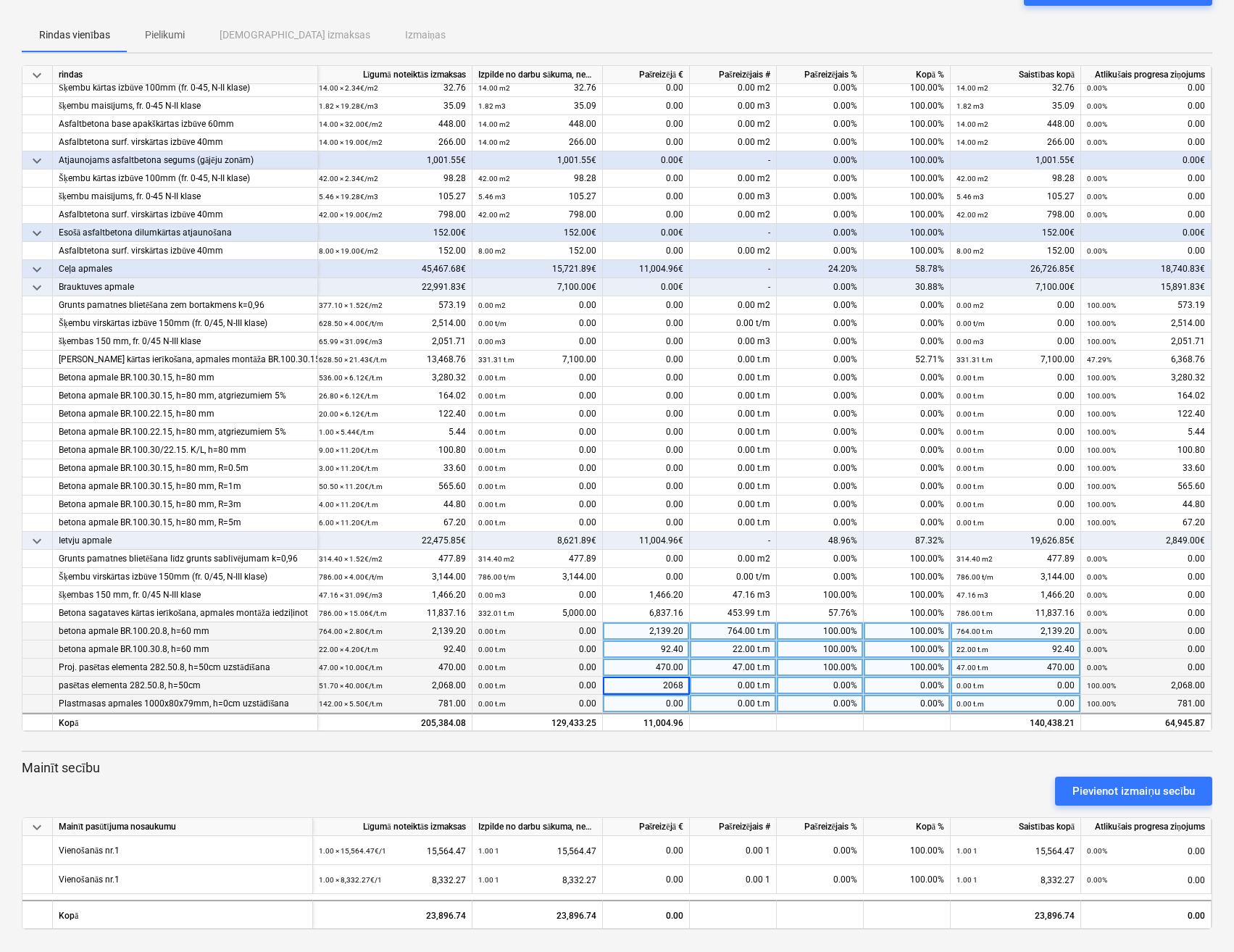
click at [634, 699] on div "0.00" at bounding box center [646, 703] width 87 height 18
type input "781"
click at [630, 495] on div "0.00" at bounding box center [646, 504] width 87 height 18
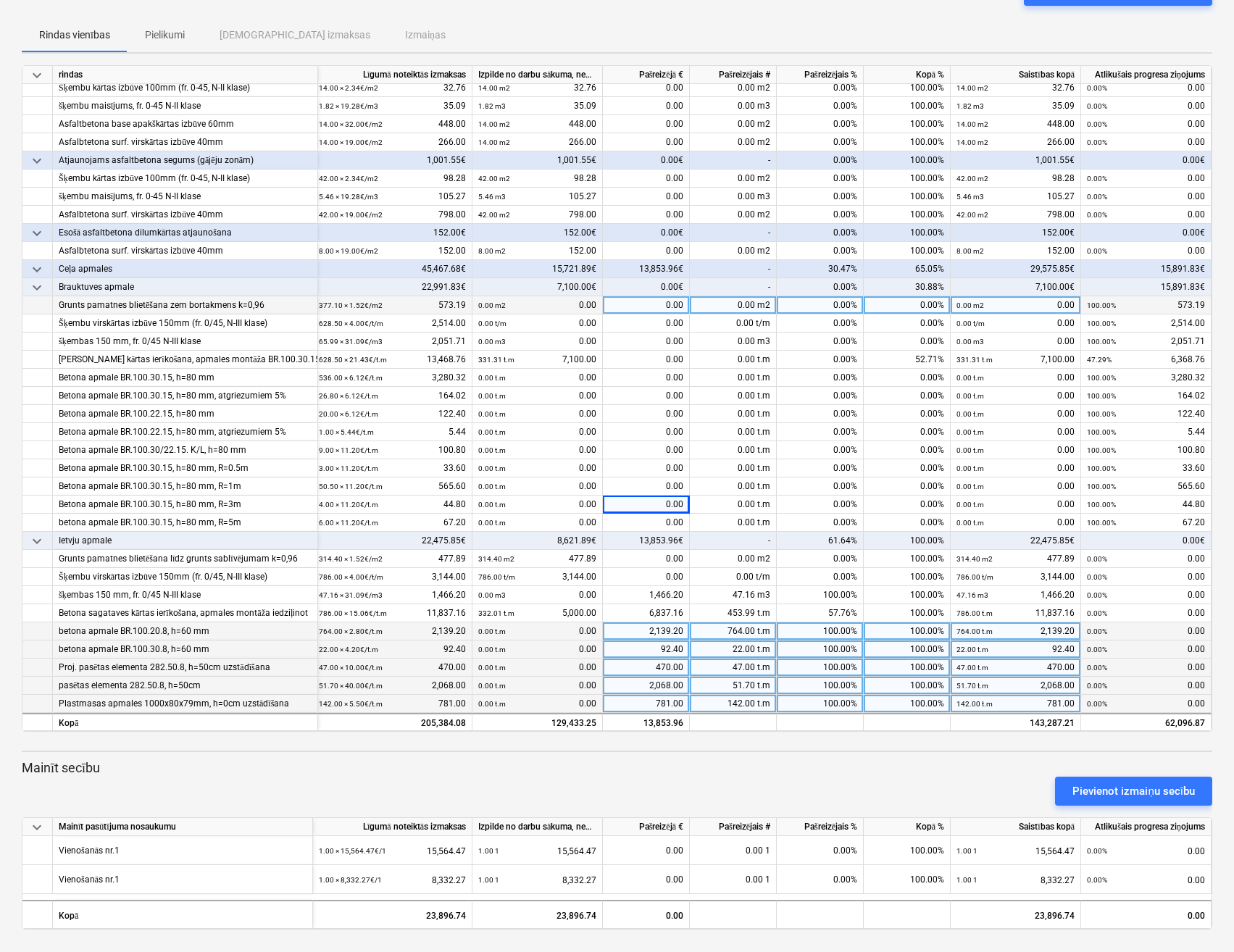
click at [644, 299] on div "0.00" at bounding box center [646, 305] width 87 height 18
type input "573.19"
click at [633, 316] on div "0.00" at bounding box center [646, 323] width 87 height 18
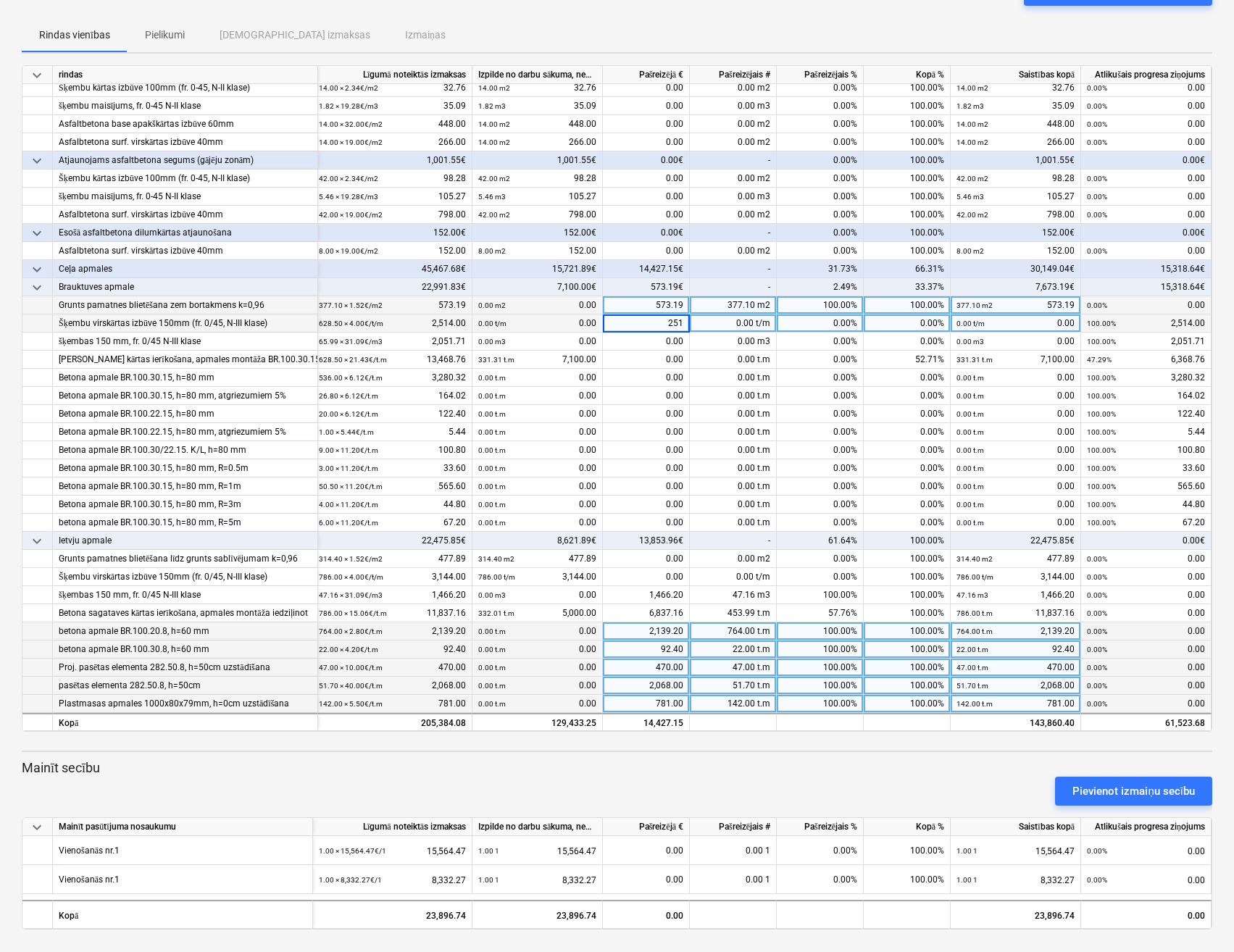
type input "2514"
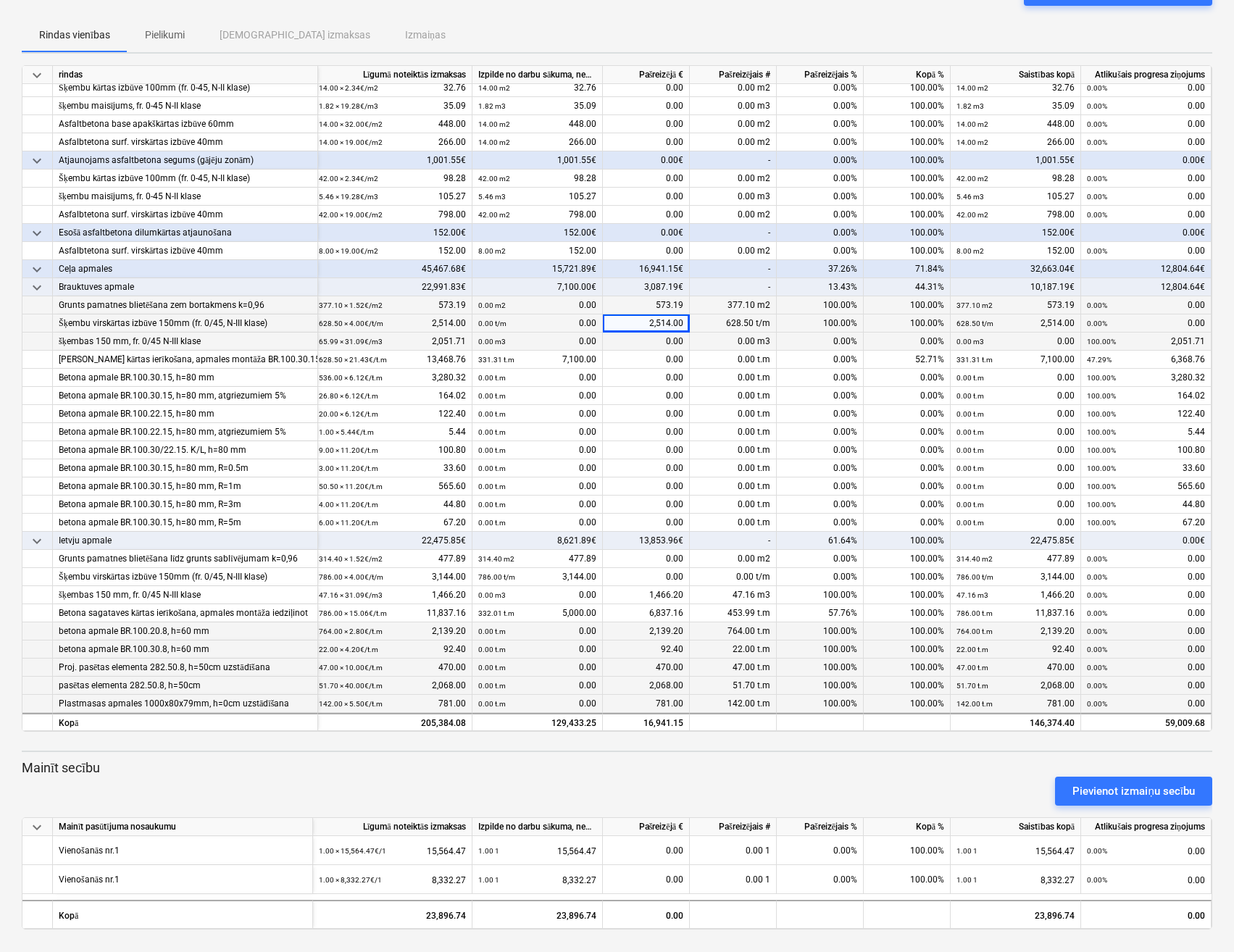
click at [646, 333] on div "0.00" at bounding box center [646, 341] width 87 height 18
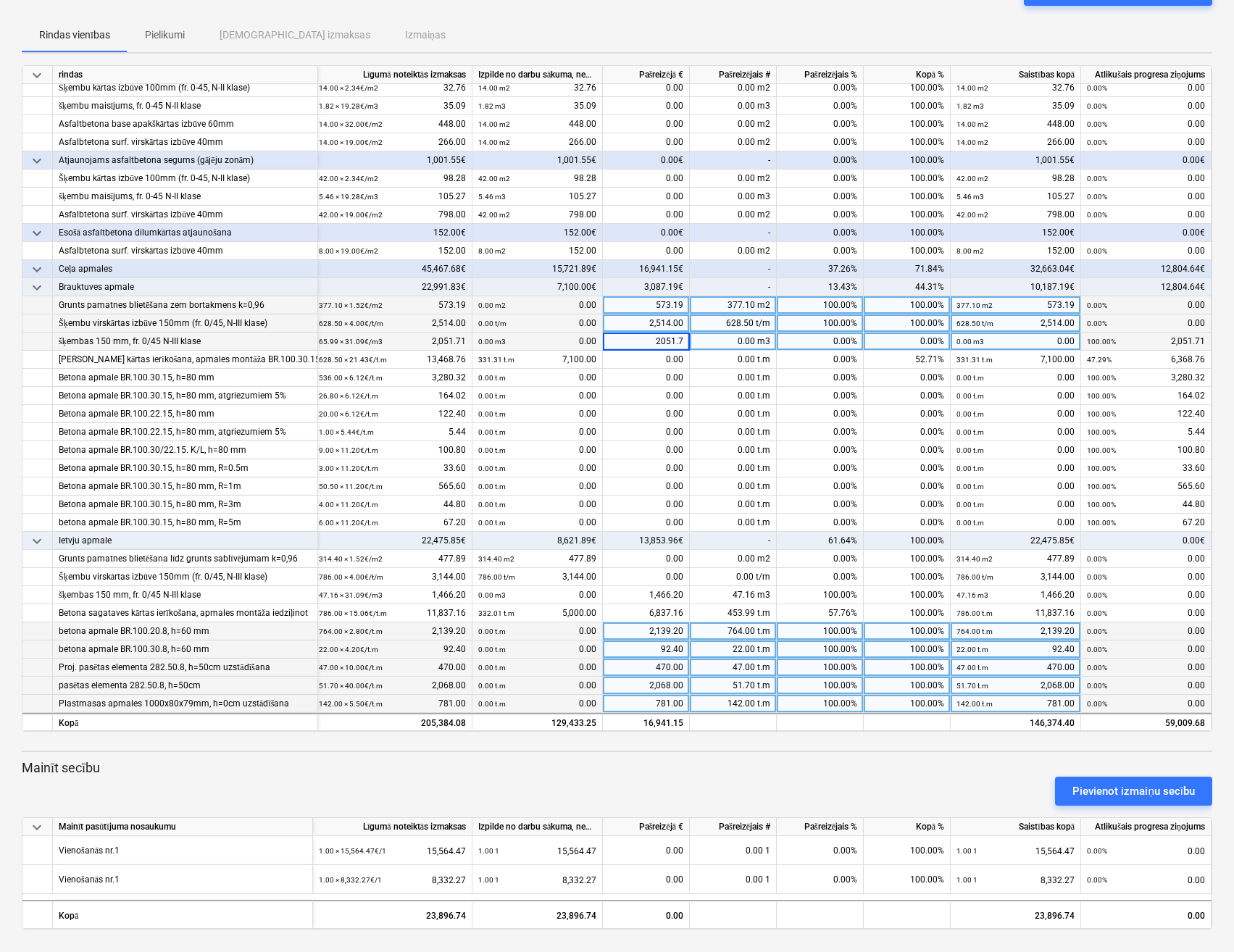
type input "2051.71"
click at [630, 353] on div "0.00" at bounding box center [646, 359] width 87 height 18
type input "6368.76"
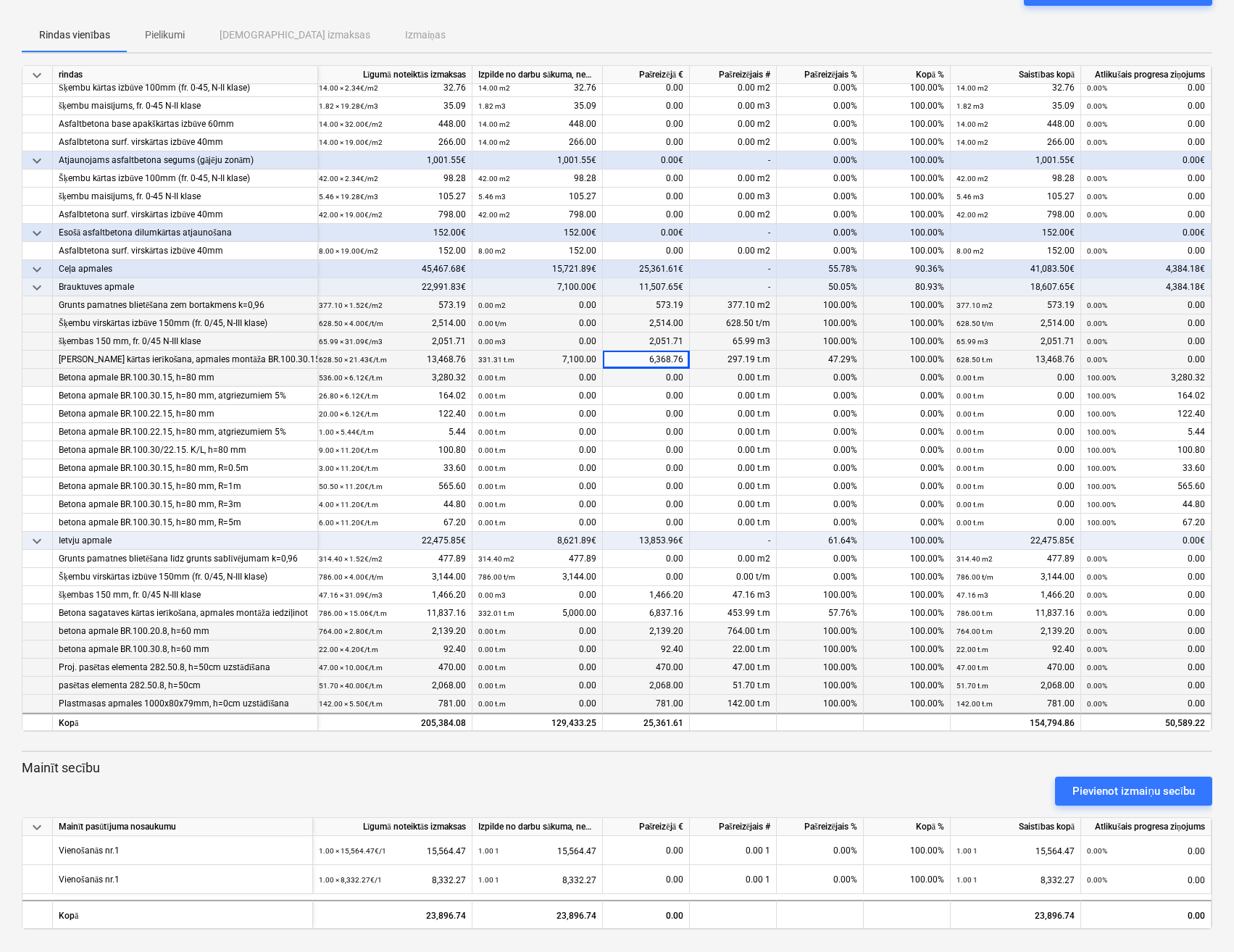
click at [635, 371] on div "0.00" at bounding box center [646, 378] width 87 height 18
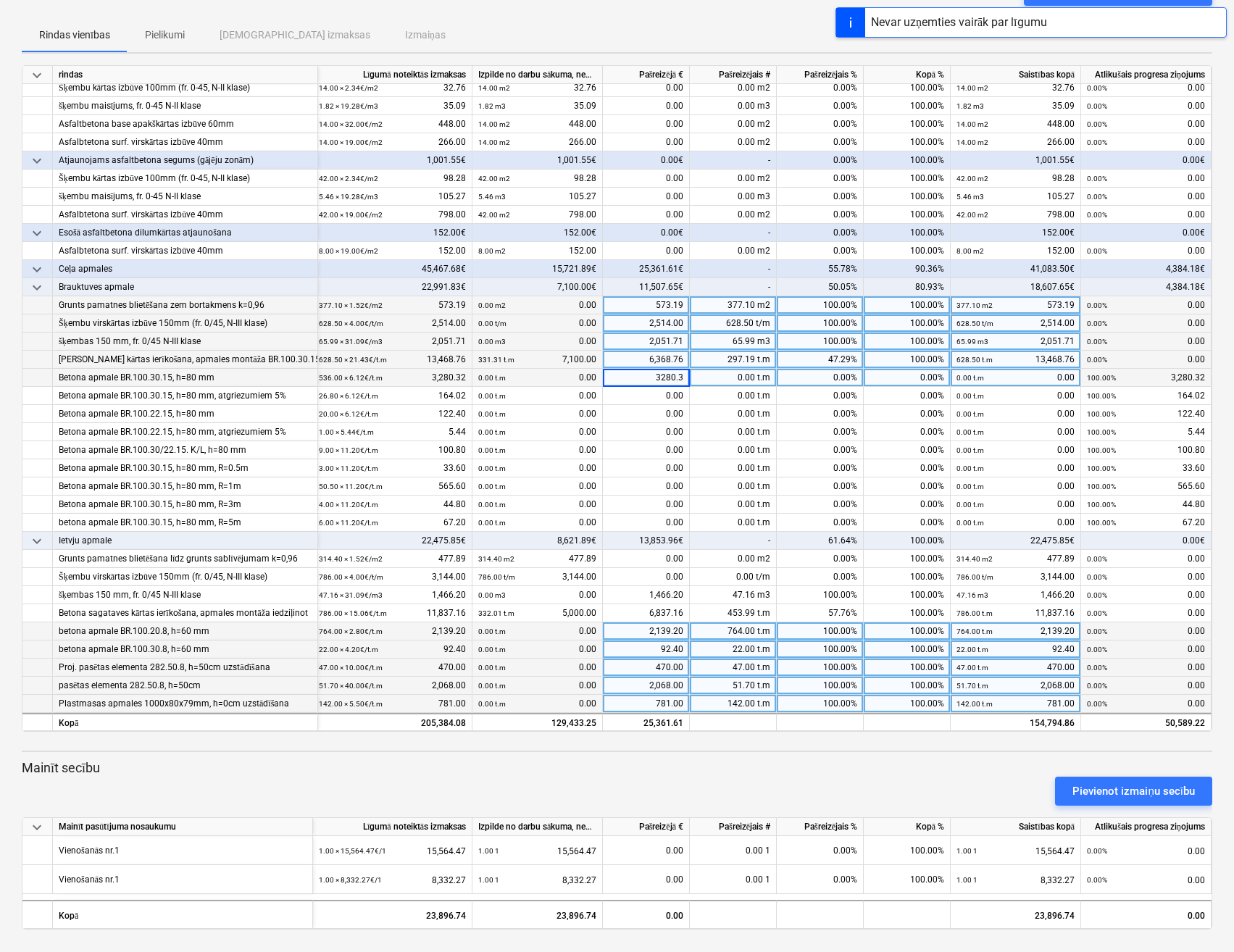
type input "3280.32"
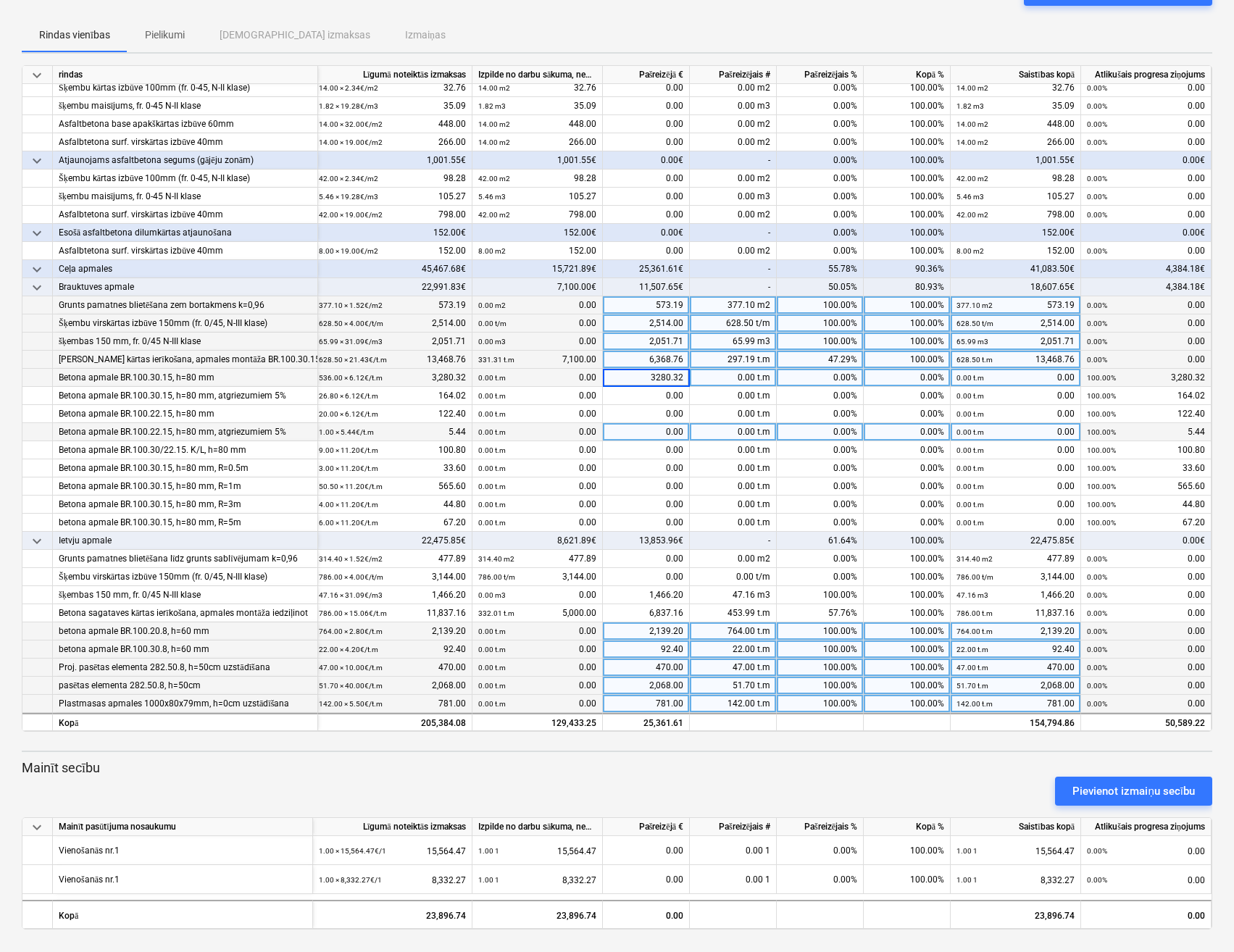
click at [609, 426] on div "0.00" at bounding box center [646, 432] width 87 height 18
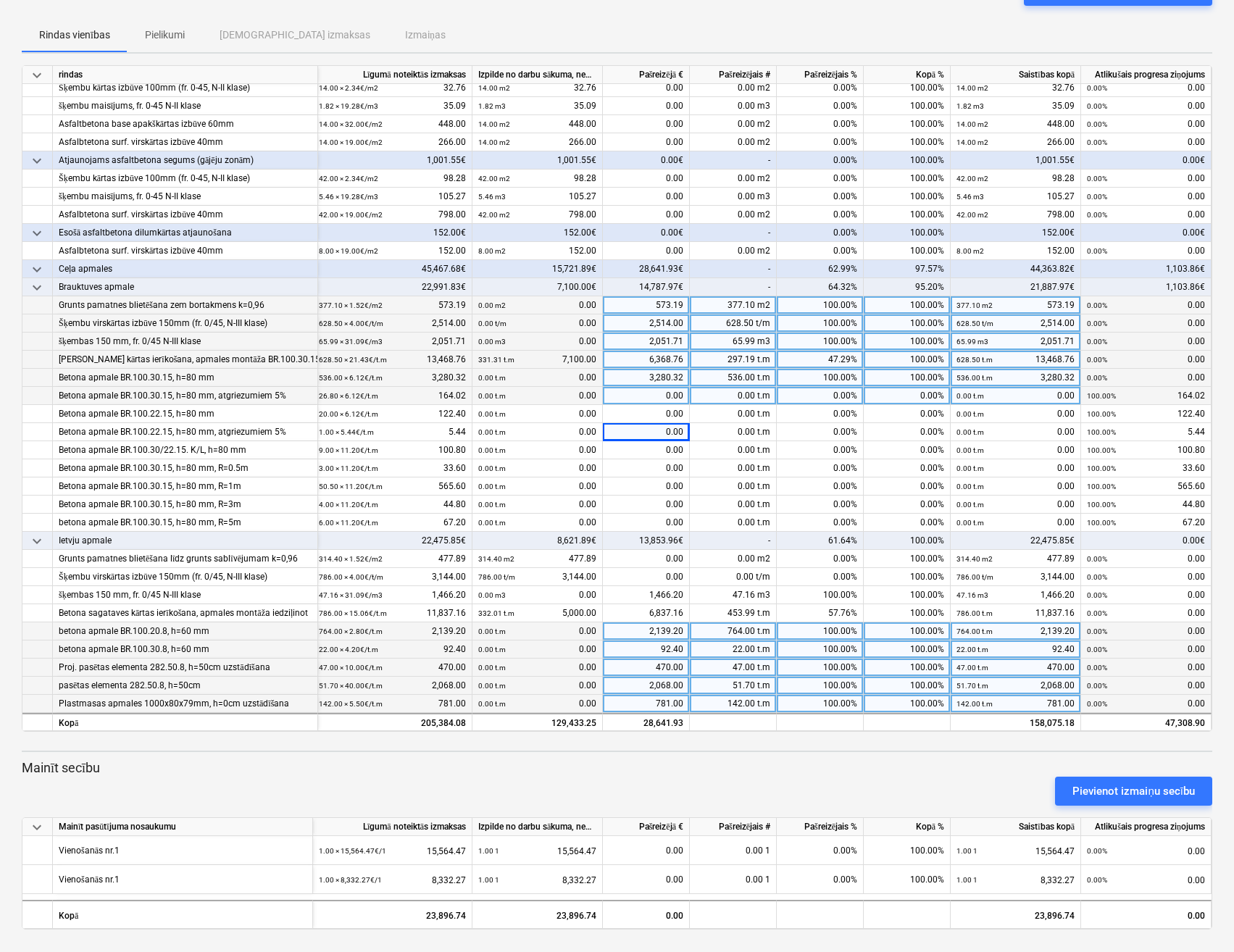
click at [644, 393] on div "0.00" at bounding box center [646, 396] width 87 height 18
type input "164.02"
click at [640, 407] on div "0.00" at bounding box center [646, 414] width 87 height 18
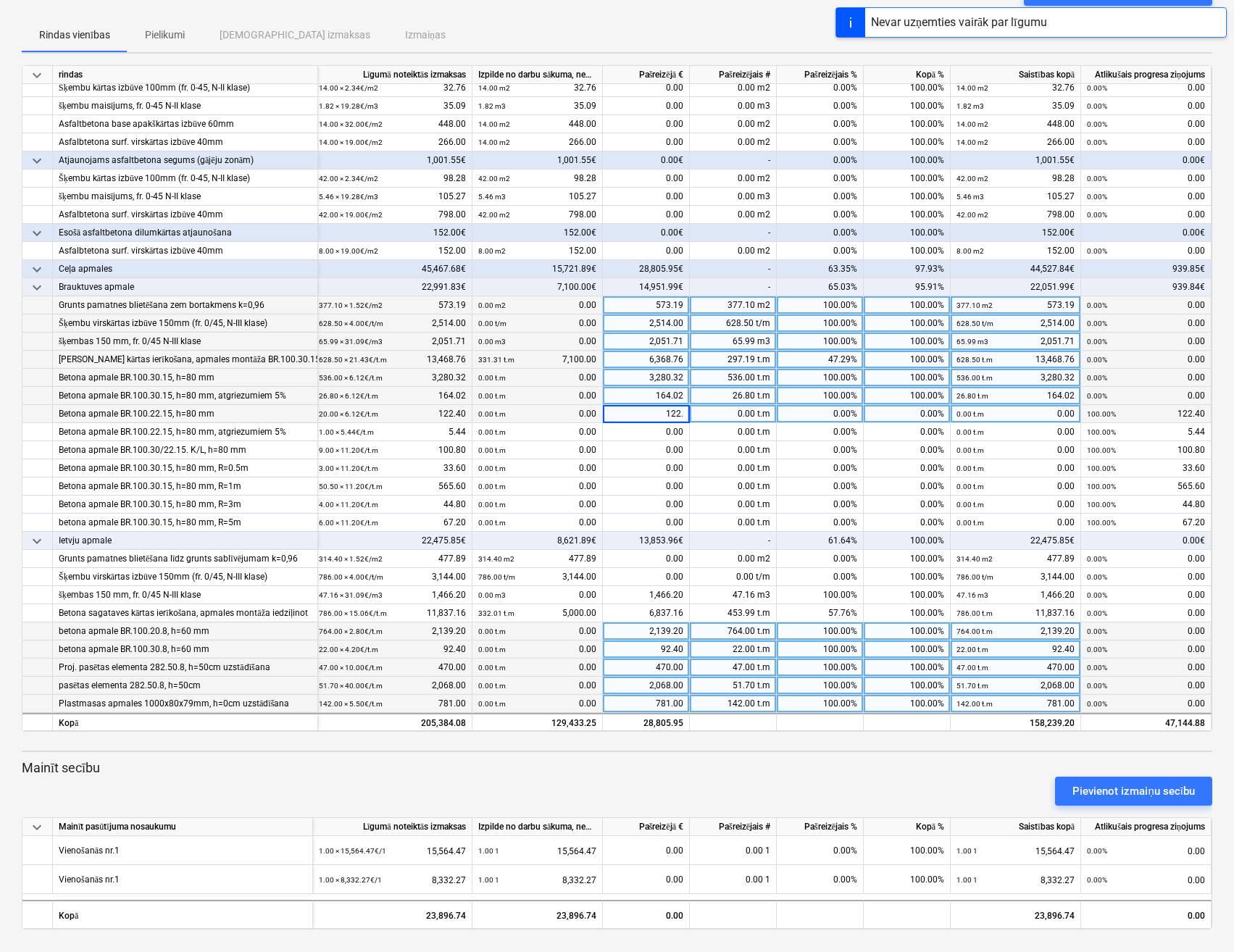
type input "122.4"
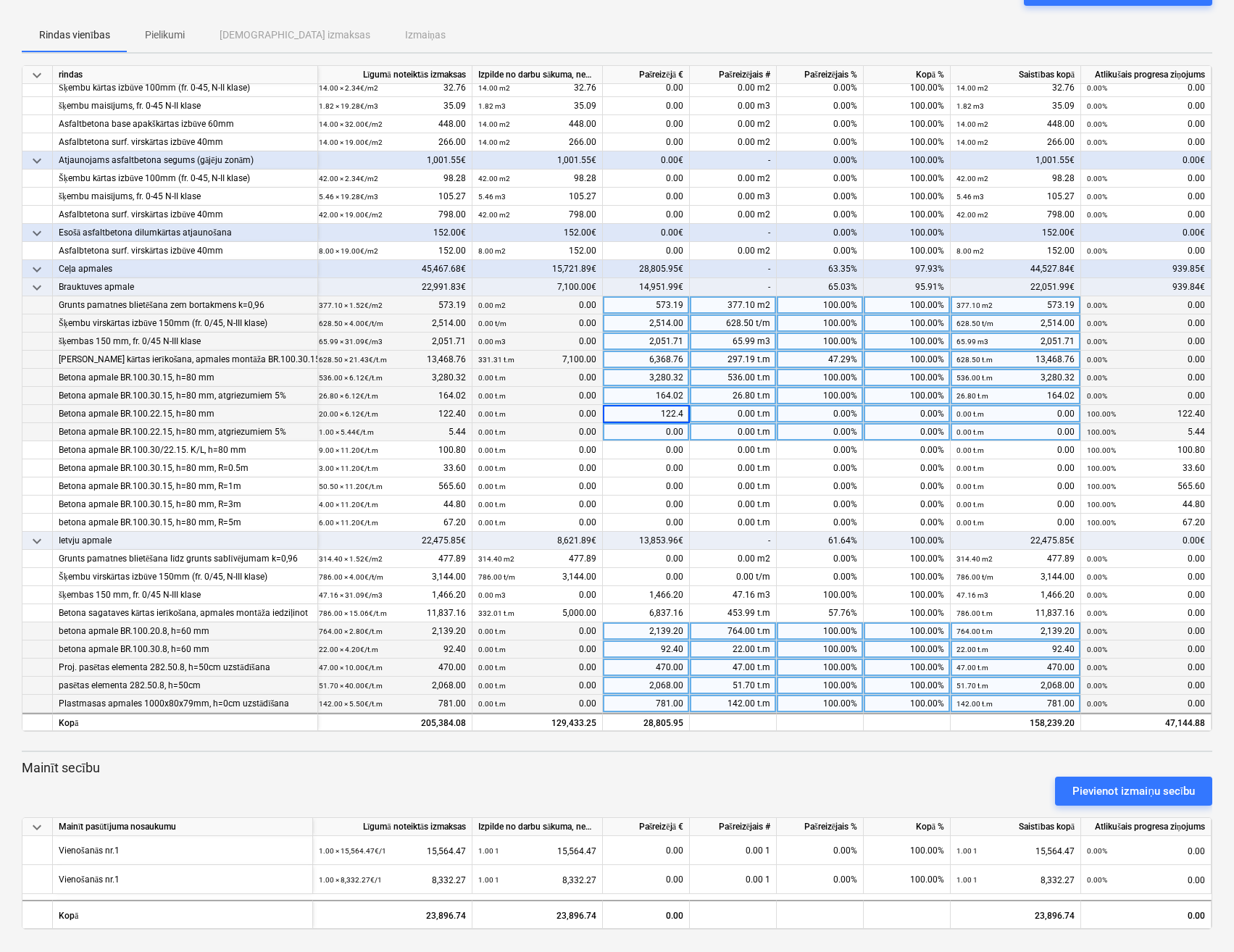
click at [650, 424] on div "0.00" at bounding box center [646, 432] width 87 height 18
type input "5.44"
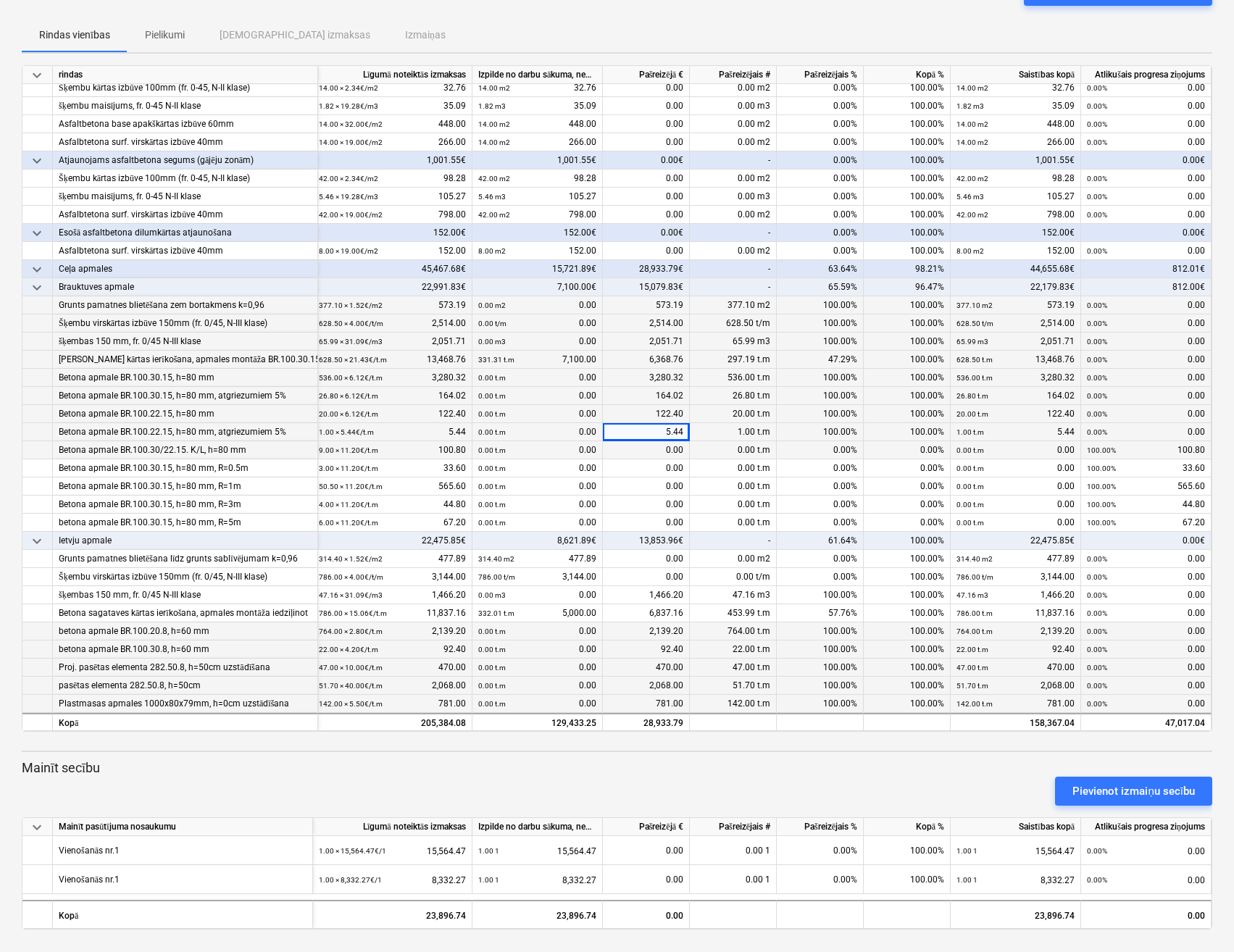
click at [643, 448] on div "0.00" at bounding box center [646, 450] width 87 height 18
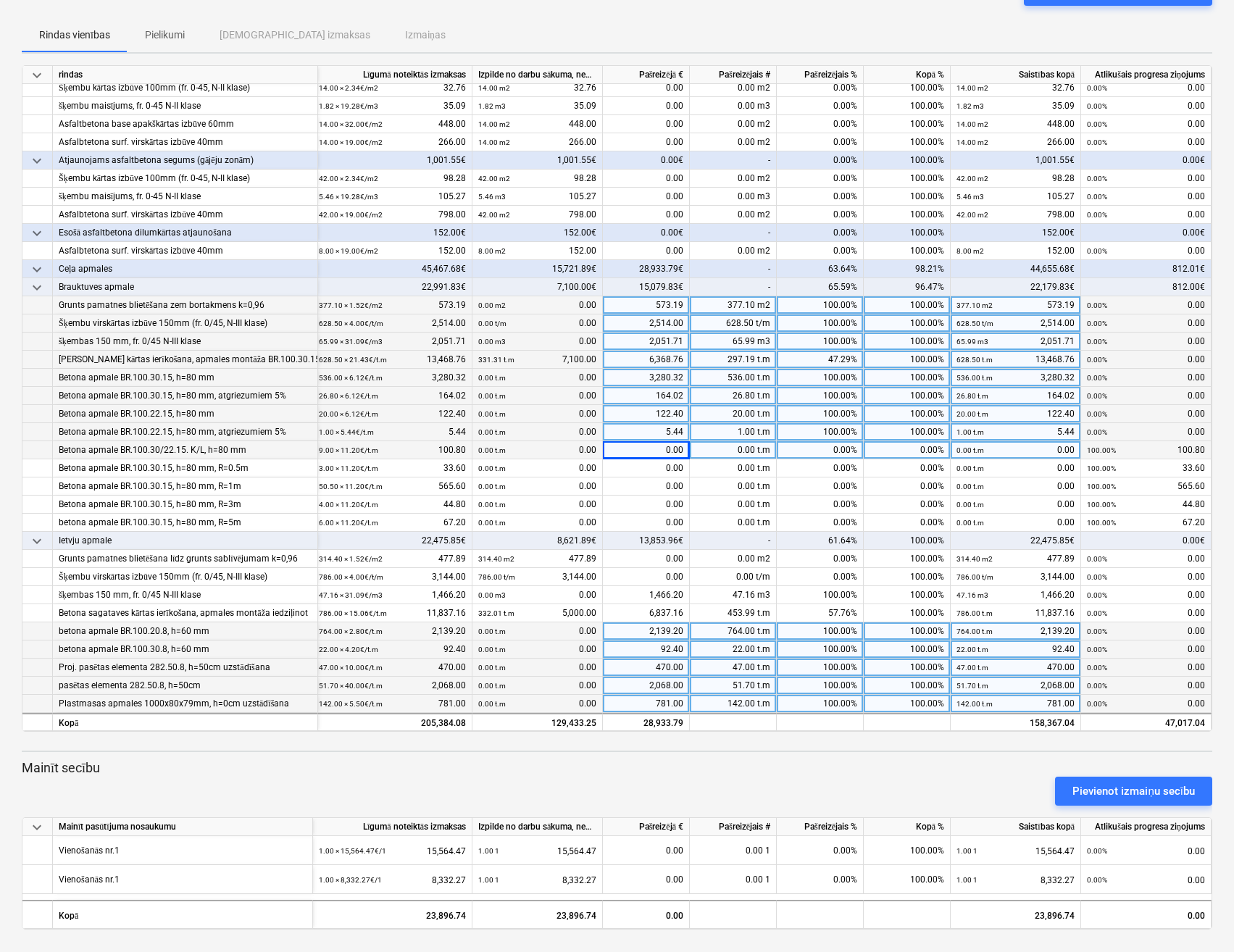
click at [655, 447] on div "0.00" at bounding box center [646, 450] width 87 height 18
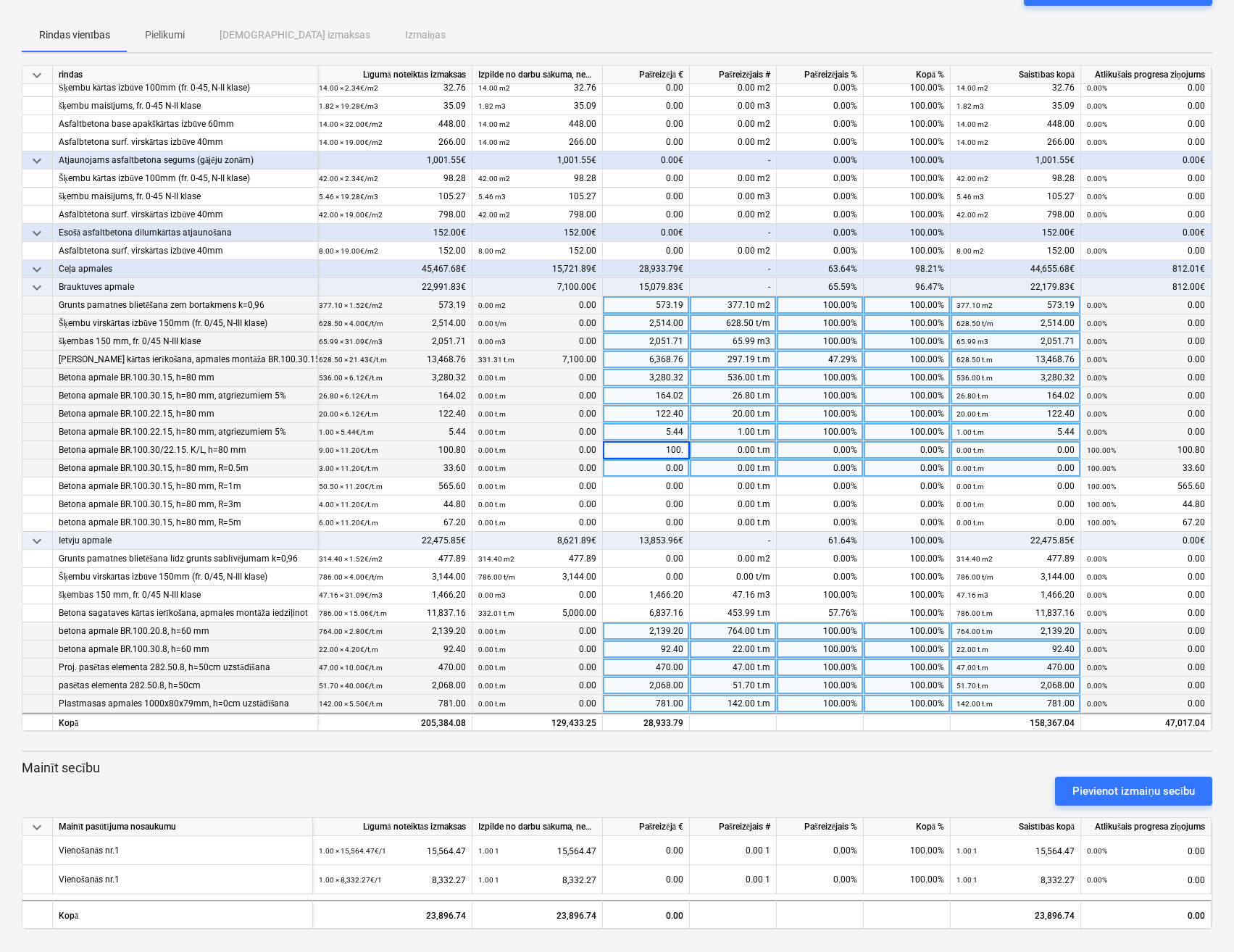
type input "100.8"
click at [623, 469] on div "0.00" at bounding box center [646, 468] width 87 height 18
type input "33.6"
click at [618, 481] on div "0.00" at bounding box center [646, 486] width 87 height 18
type input "565.60"
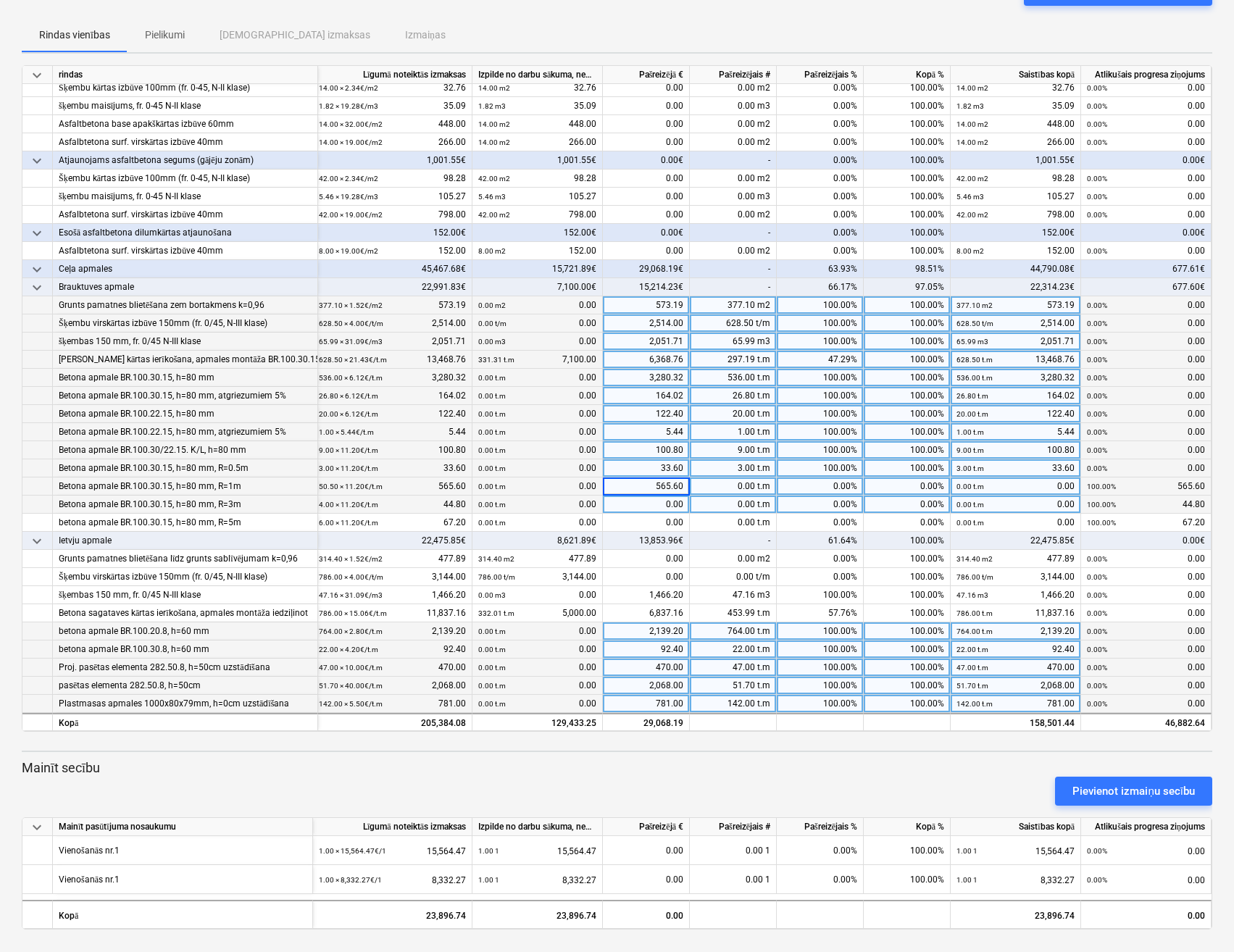
click at [651, 496] on div "0.00" at bounding box center [646, 504] width 87 height 18
type input "44.8"
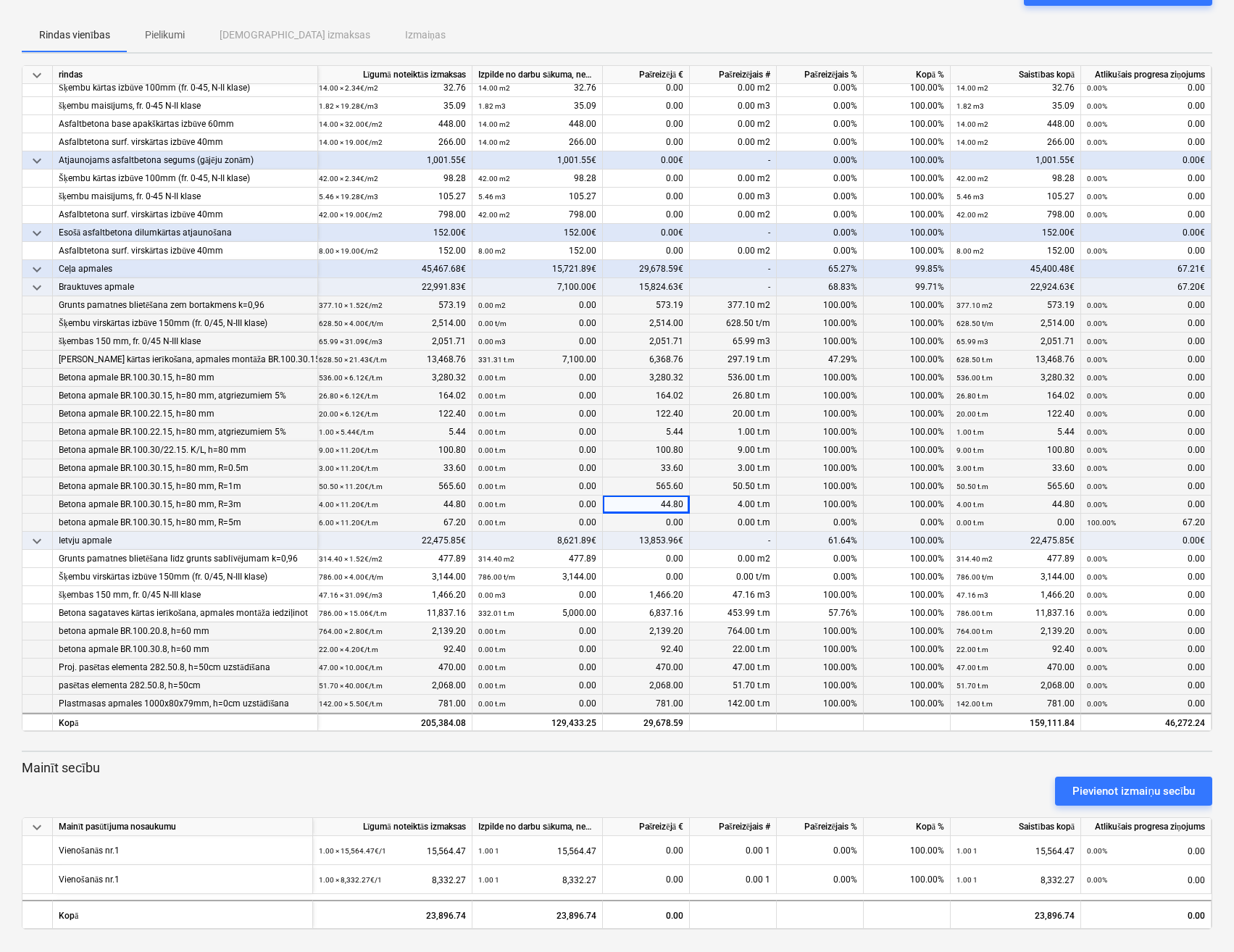
click at [635, 518] on div "0.00" at bounding box center [646, 522] width 87 height 18
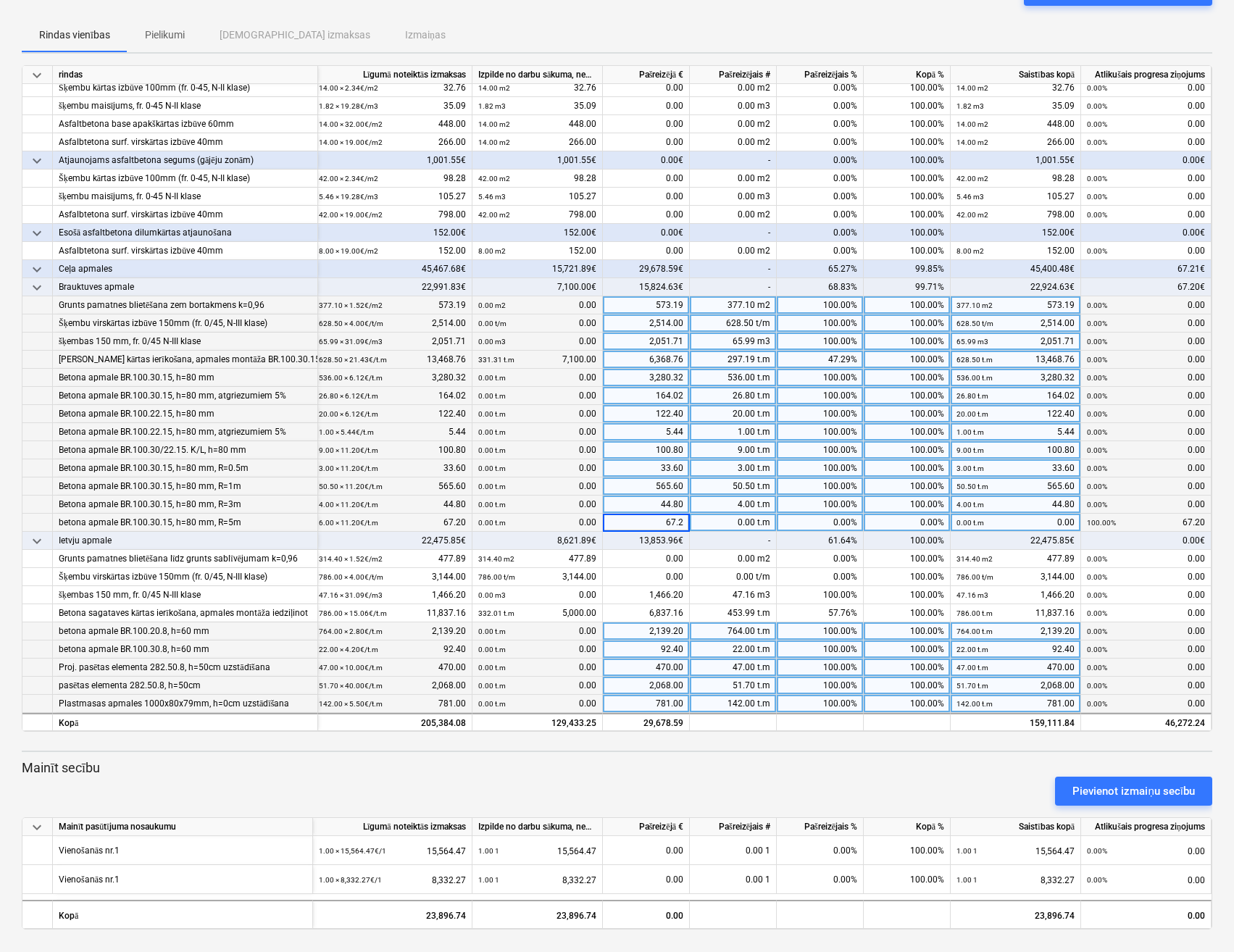
type input "67.20"
click at [621, 450] on div "100.80" at bounding box center [646, 450] width 87 height 18
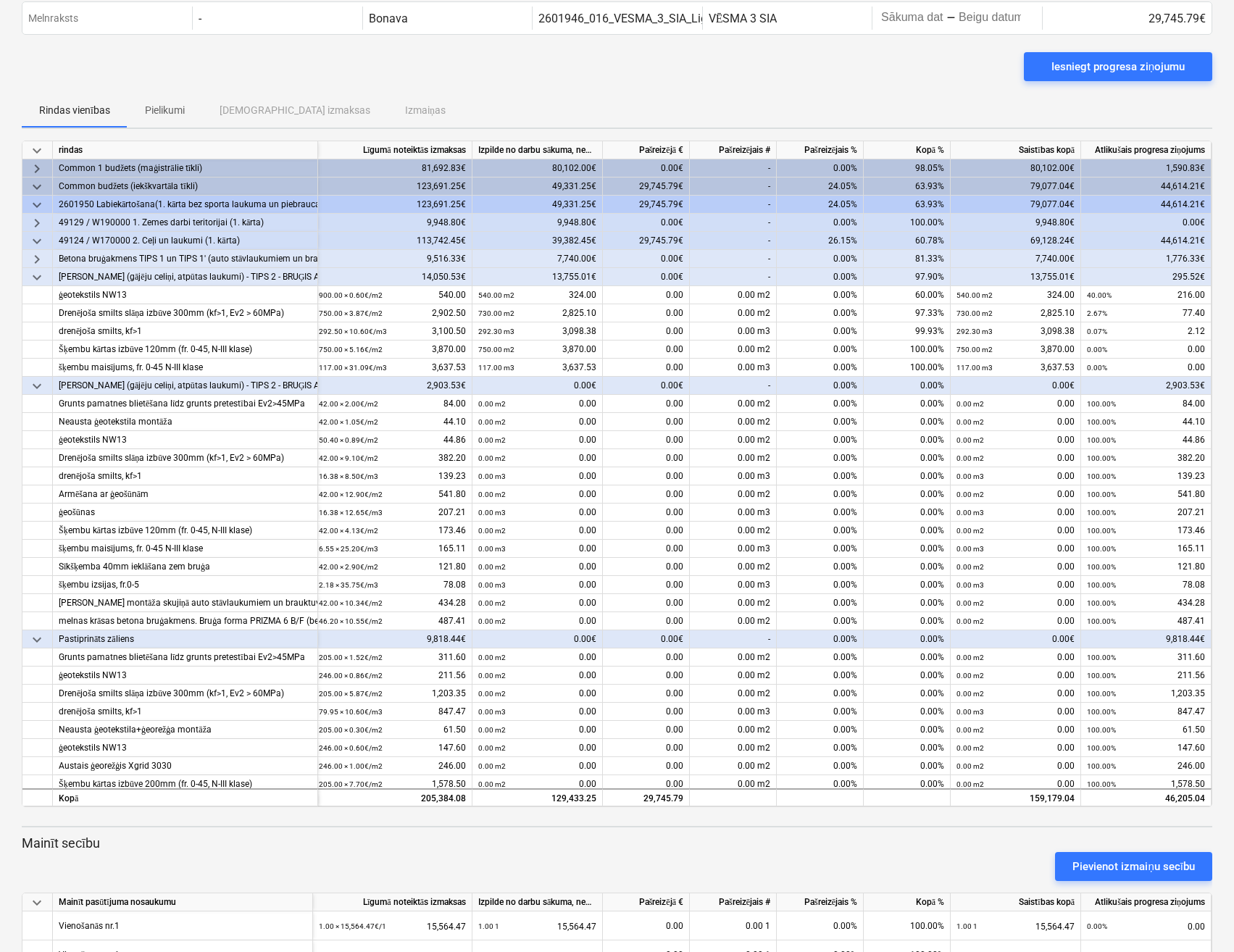
scroll to position [0, 0]
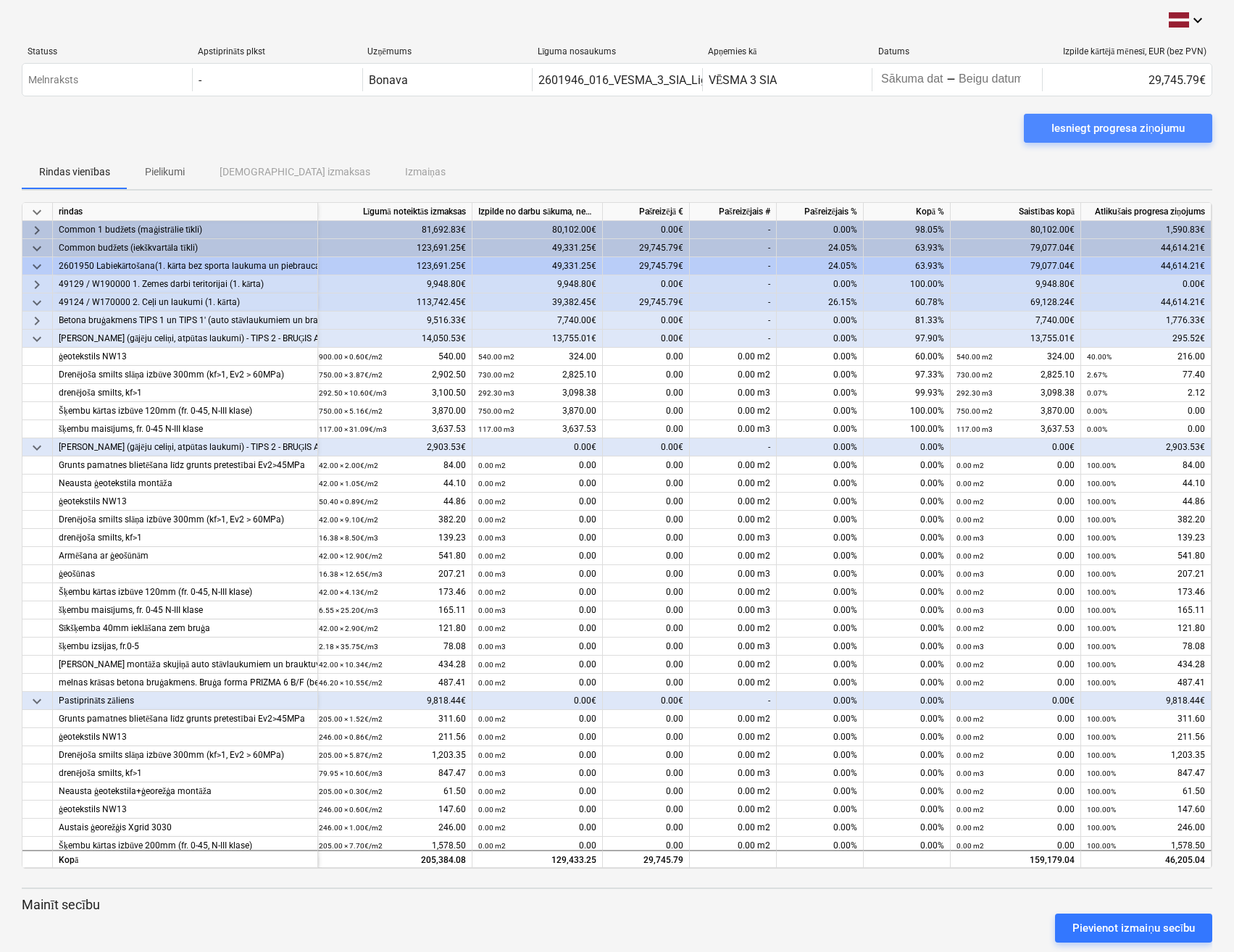
click at [1094, 127] on div "Iesniegt progresa ziņojumu" at bounding box center [1118, 128] width 133 height 19
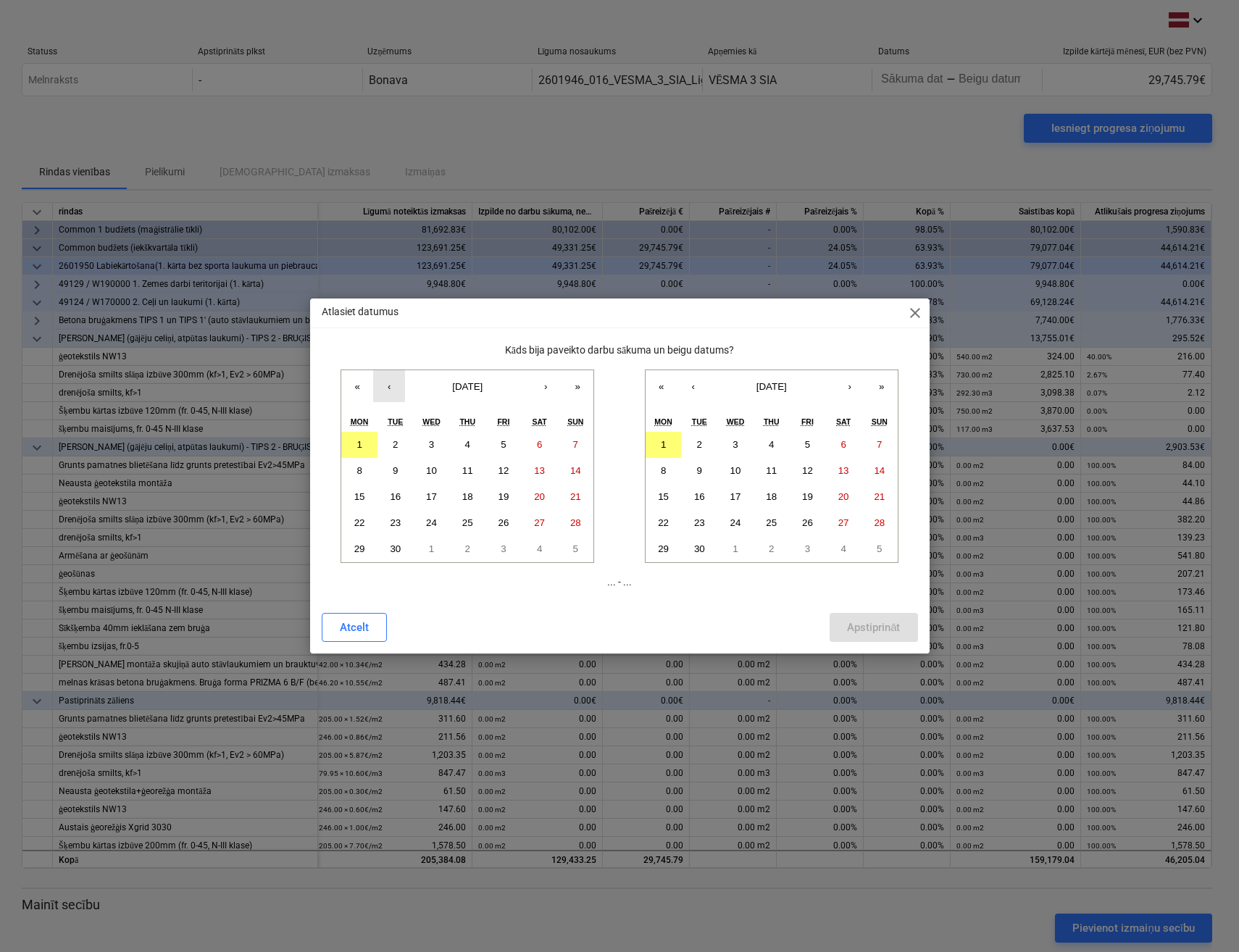
click at [385, 387] on button "‹" at bounding box center [389, 386] width 32 height 32
click at [502, 443] on abbr "1" at bounding box center [503, 444] width 5 height 11
click at [700, 386] on button "‹" at bounding box center [693, 386] width 32 height 32
click at [809, 550] on abbr "29" at bounding box center [808, 549] width 11 height 11
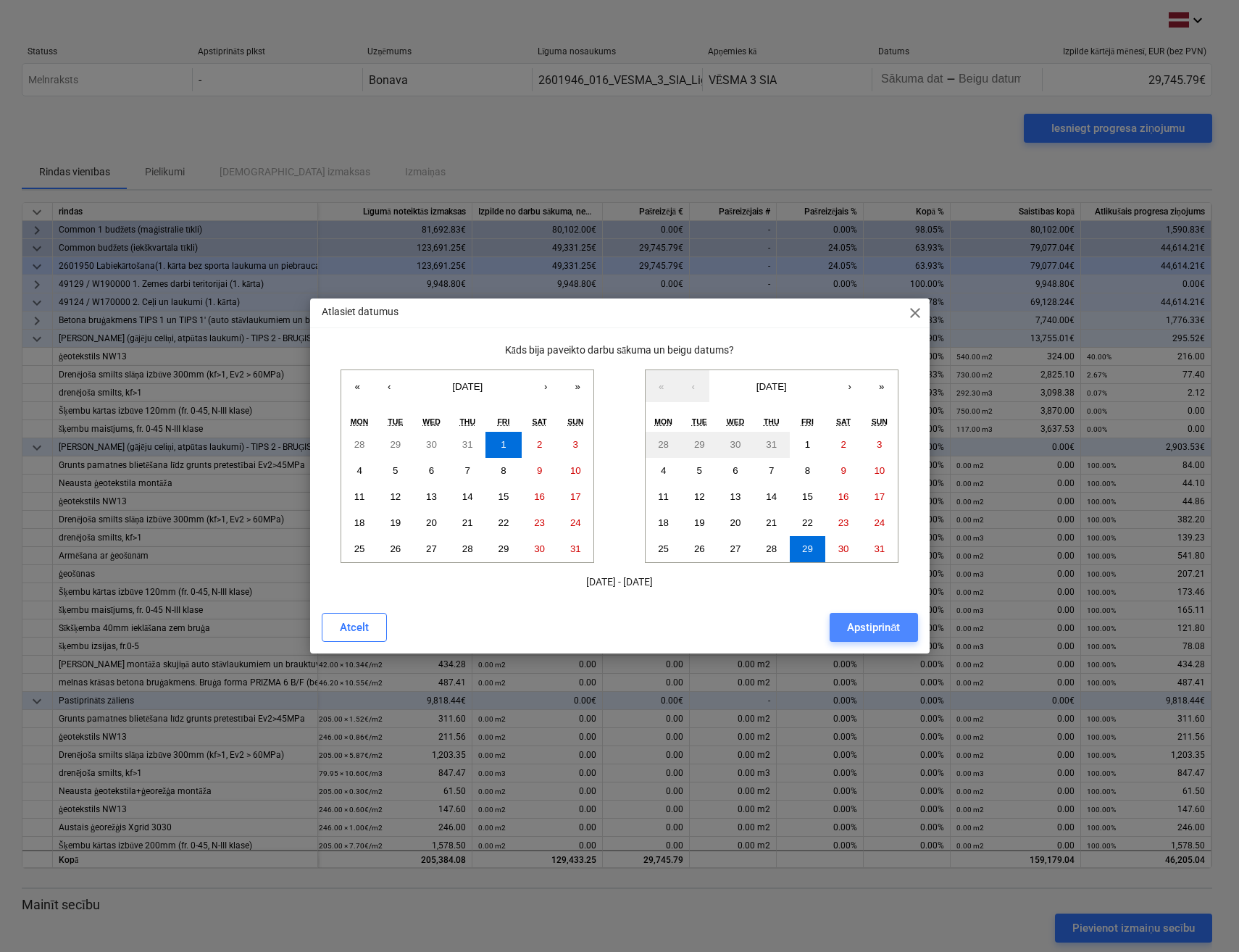
click at [862, 630] on div "Apstiprināt" at bounding box center [873, 627] width 53 height 19
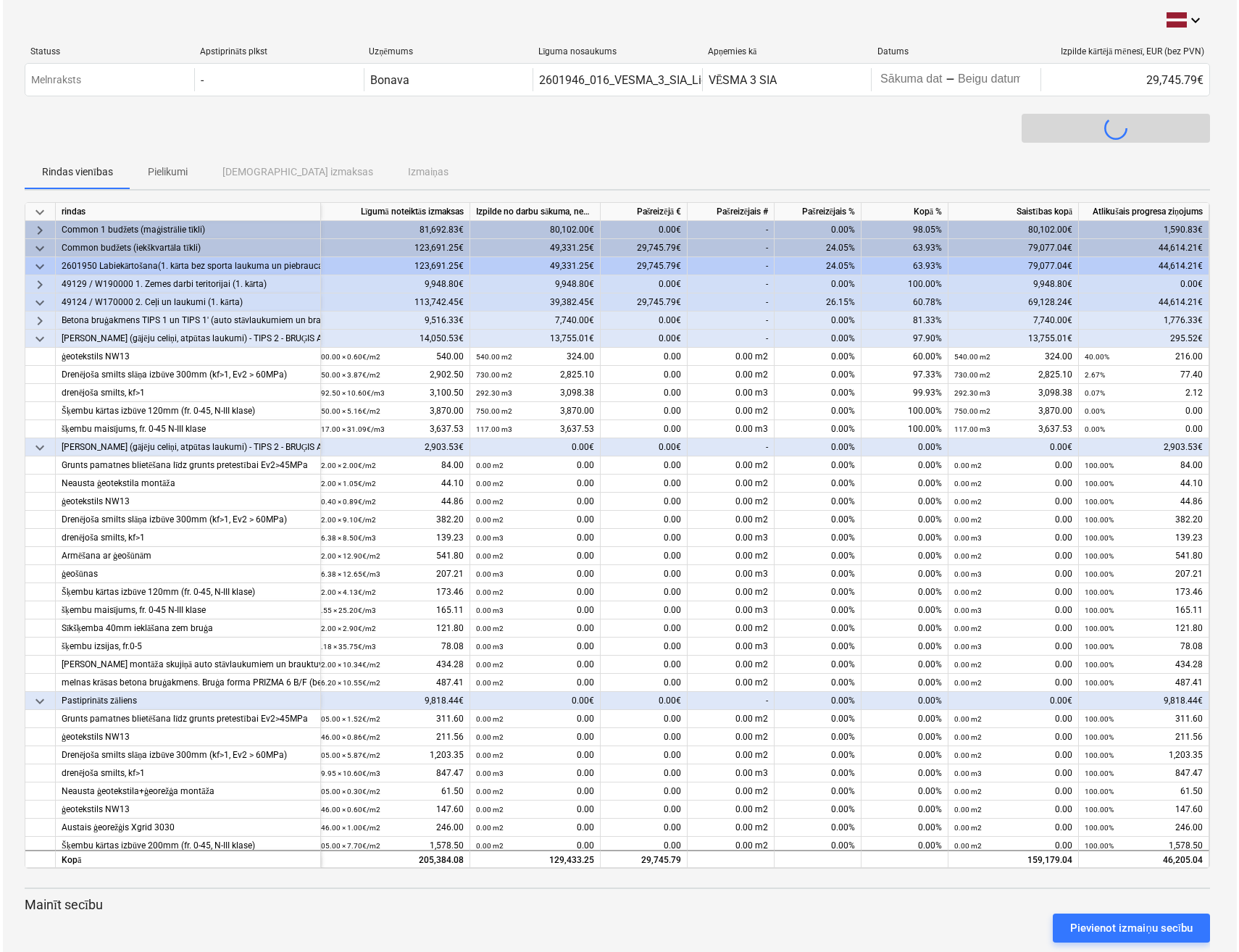
scroll to position [0, 5]
